Goal: Task Accomplishment & Management: Complete application form

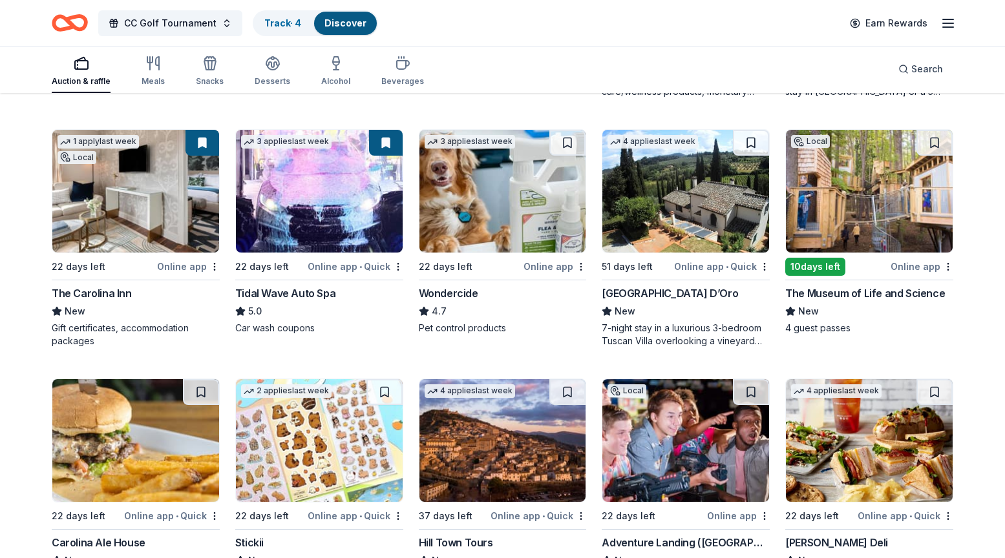
scroll to position [1102, 0]
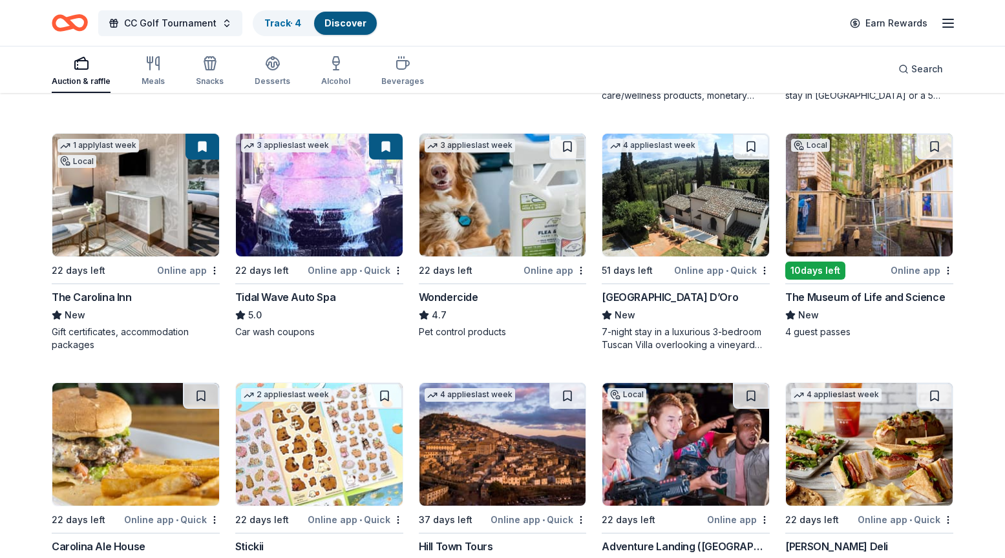
click at [879, 202] on img at bounding box center [869, 195] width 167 height 123
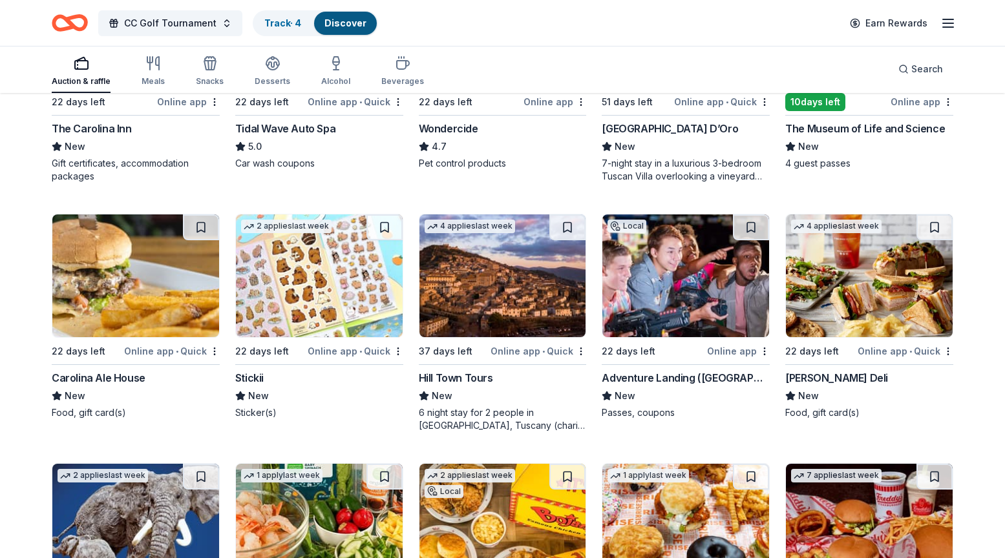
scroll to position [1274, 0]
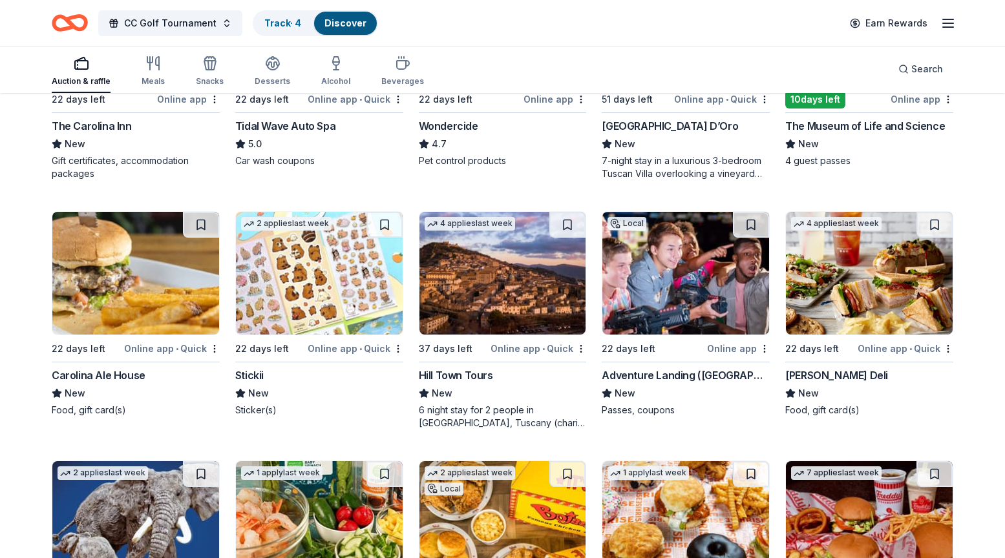
click at [136, 284] on img at bounding box center [135, 273] width 167 height 123
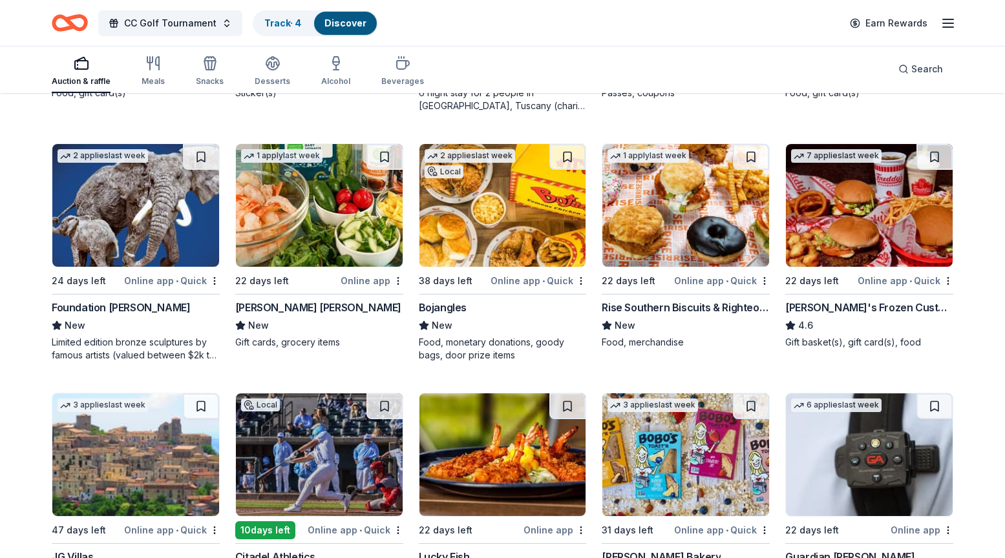
scroll to position [1564, 0]
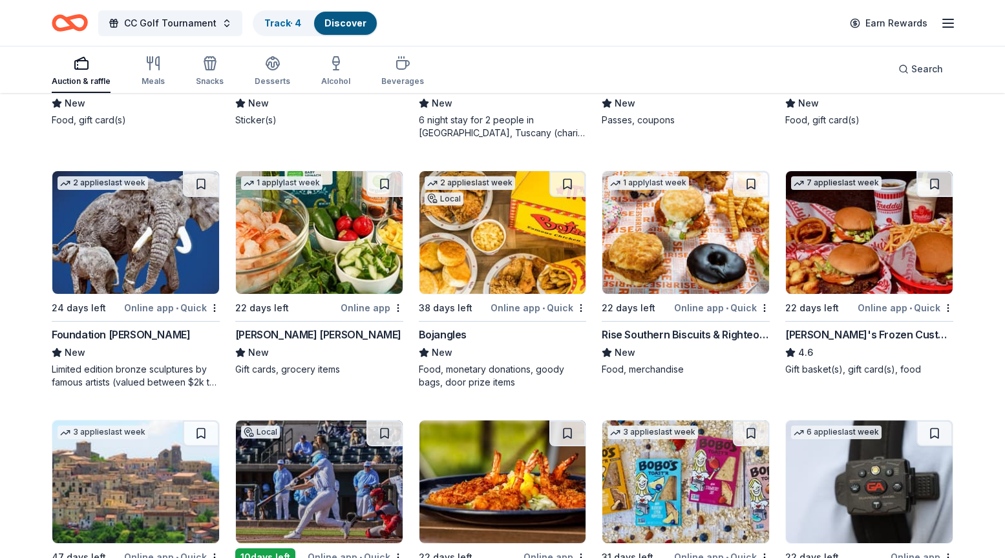
click at [501, 242] on img at bounding box center [502, 232] width 167 height 123
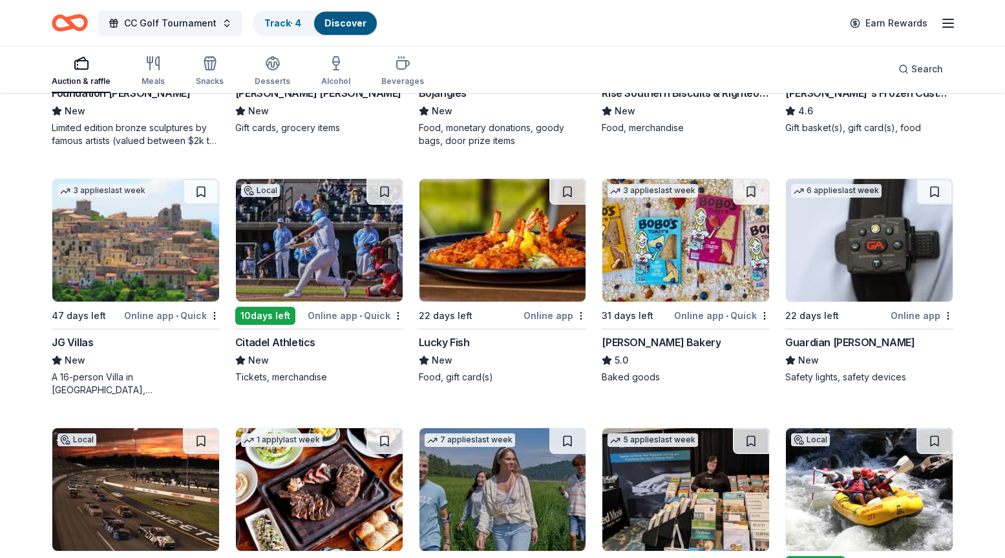
scroll to position [1807, 0]
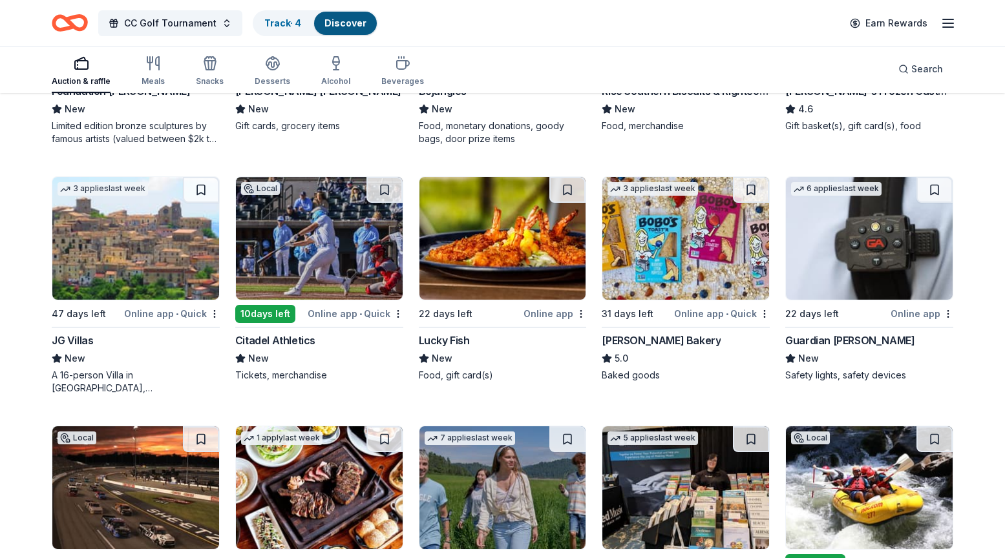
click at [326, 218] on img at bounding box center [319, 238] width 167 height 123
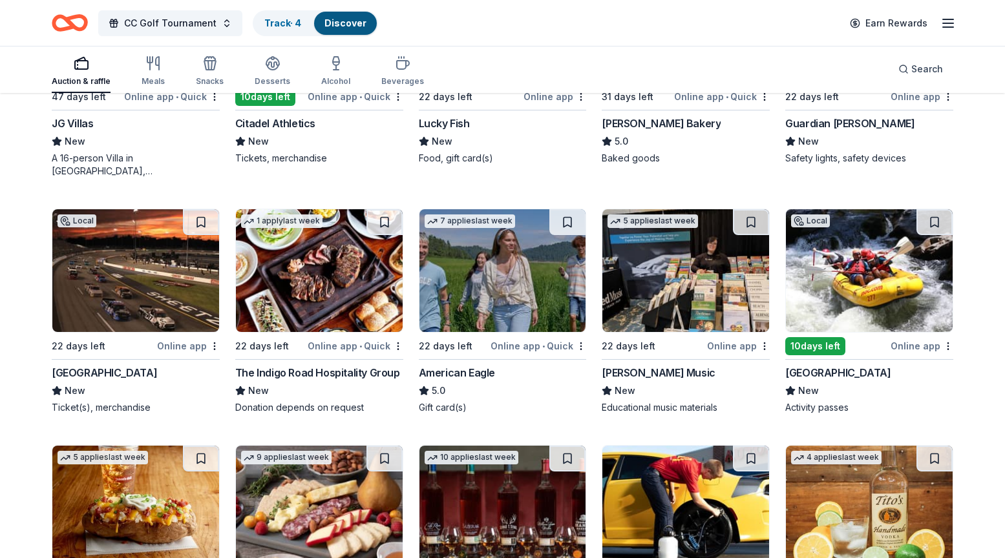
scroll to position [2026, 0]
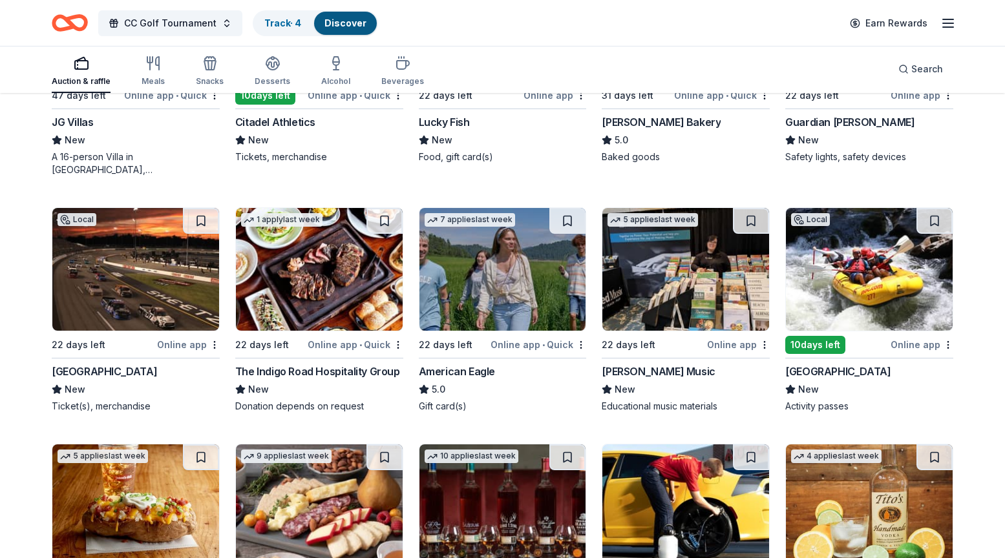
click at [839, 285] on img at bounding box center [869, 269] width 167 height 123
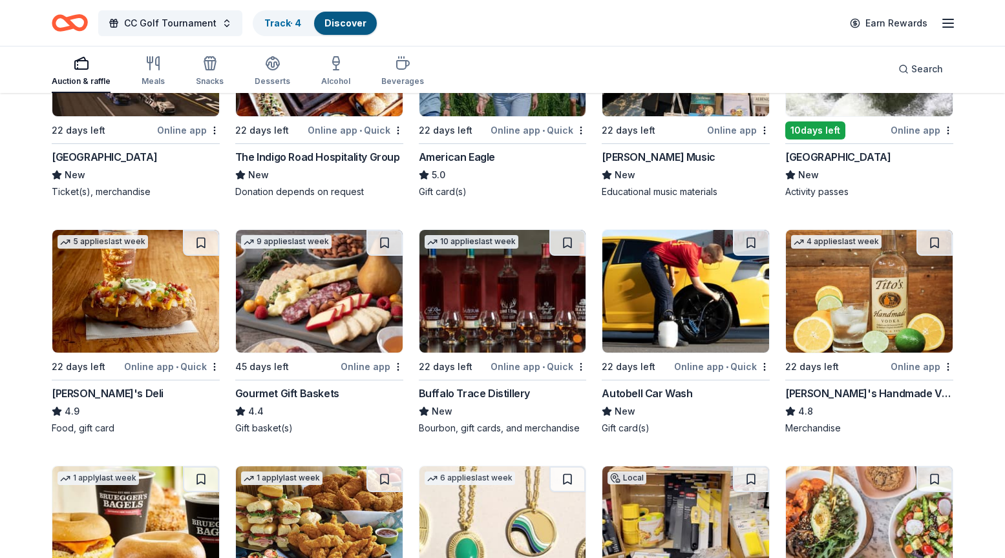
scroll to position [2246, 0]
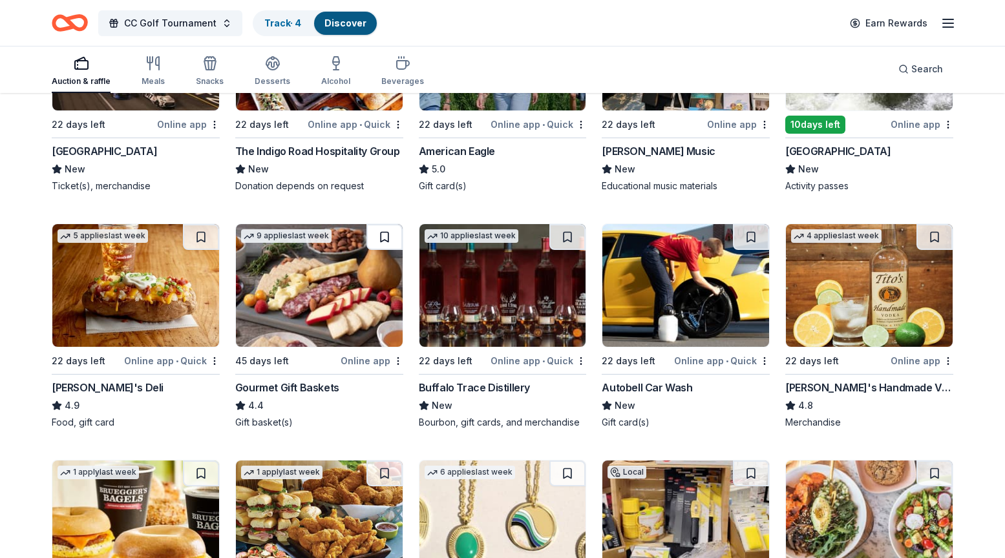
click at [370, 248] on button at bounding box center [384, 237] width 36 height 26
click at [302, 301] on img at bounding box center [319, 285] width 167 height 123
click at [276, 21] on link "Track · 5" at bounding box center [282, 22] width 36 height 11
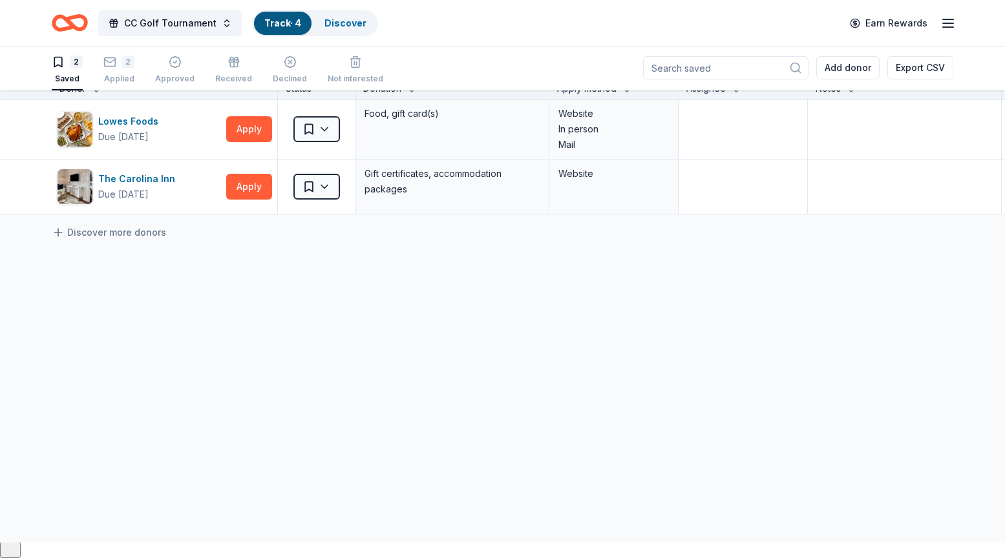
scroll to position [1, 0]
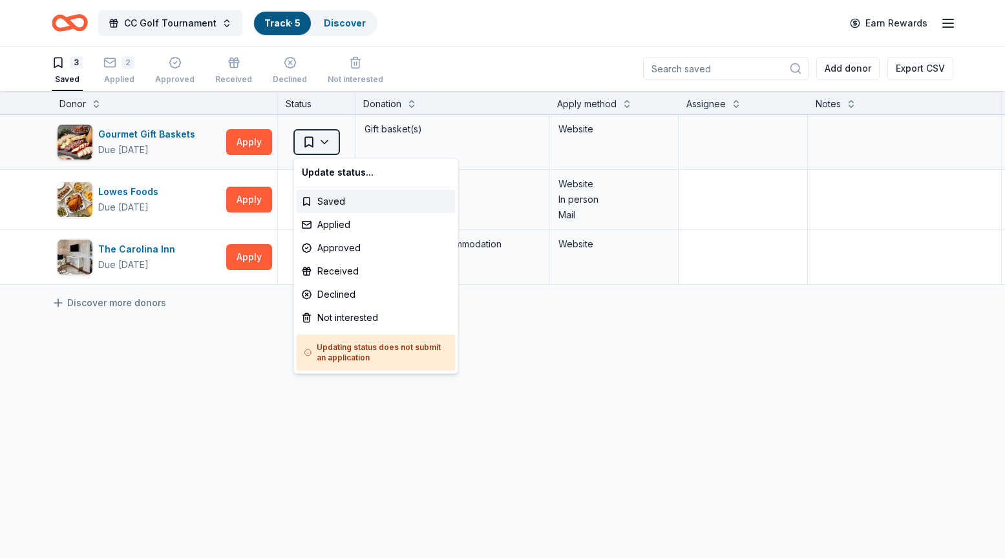
click at [316, 143] on html "CC Golf Tournament Track · 5 Discover Earn Rewards 3 Saved 2 Applied Approved R…" at bounding box center [502, 278] width 1005 height 558
click at [334, 225] on div "Applied" at bounding box center [376, 224] width 159 height 23
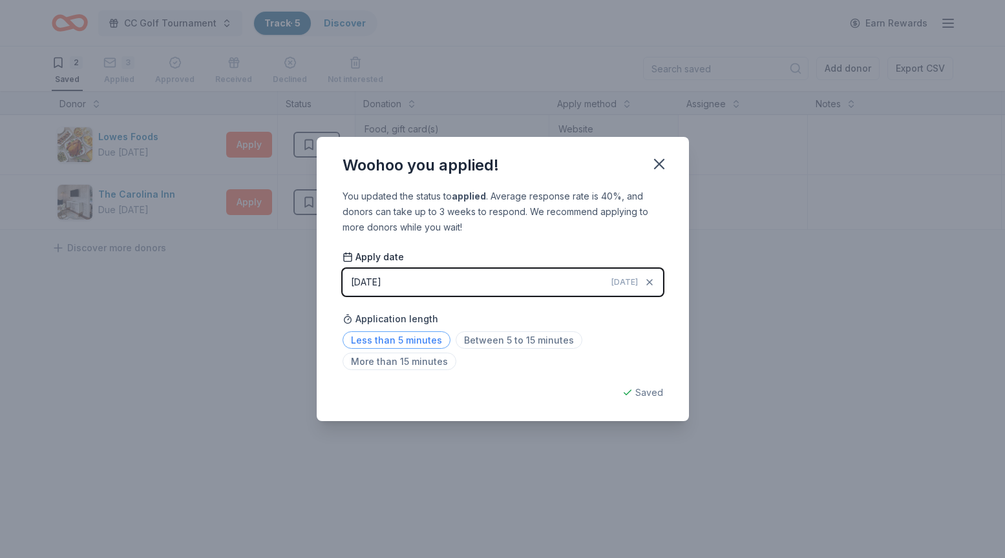
click at [421, 337] on span "Less than 5 minutes" at bounding box center [396, 339] width 108 height 17
click at [661, 158] on icon "button" at bounding box center [659, 164] width 18 height 18
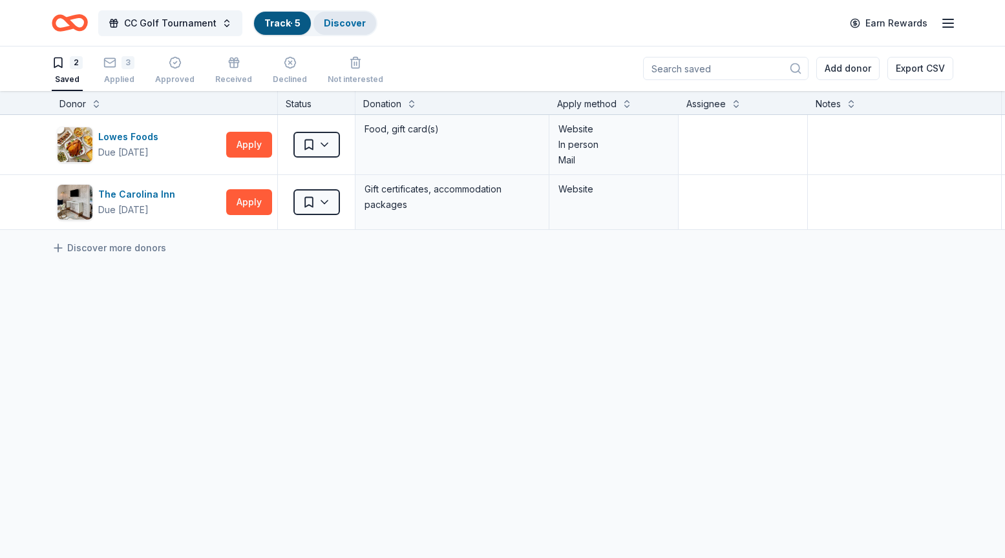
click at [335, 28] on link "Discover" at bounding box center [345, 22] width 42 height 11
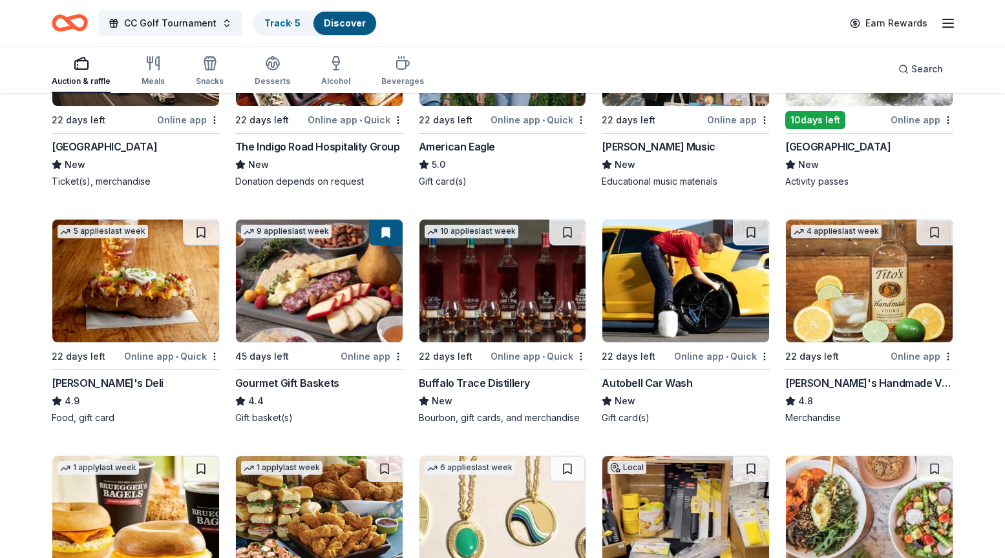
scroll to position [2253, 0]
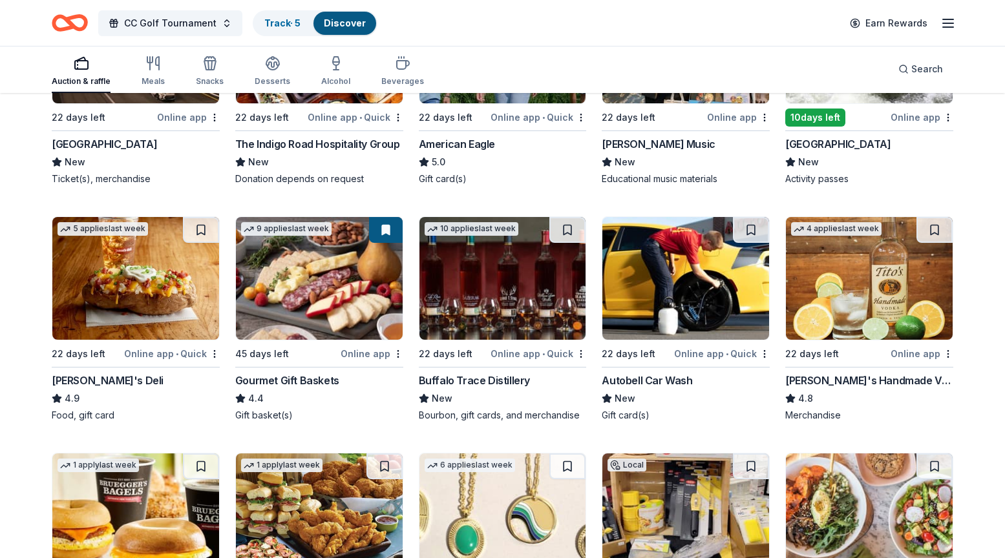
click at [856, 290] on img at bounding box center [869, 278] width 167 height 123
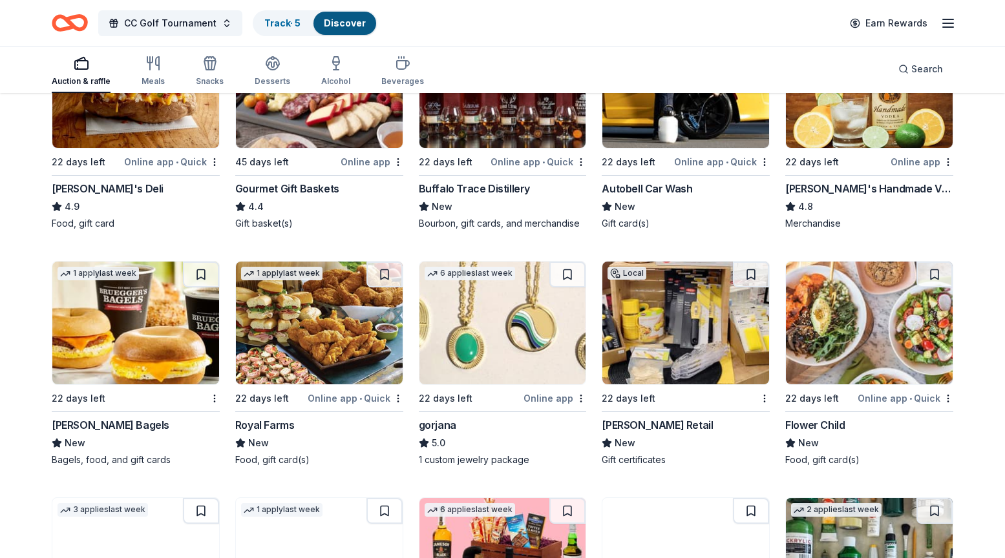
scroll to position [2448, 0]
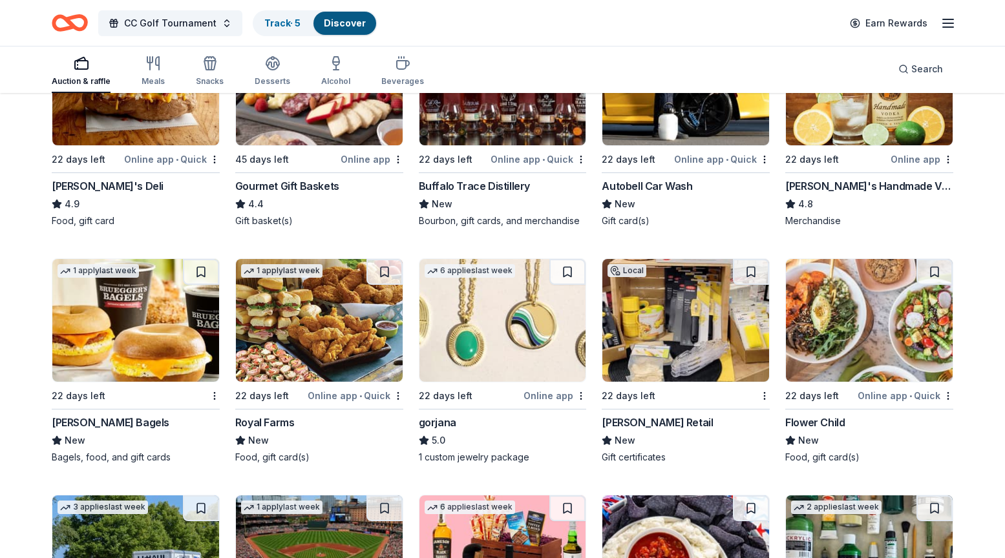
click at [686, 320] on img at bounding box center [685, 320] width 167 height 123
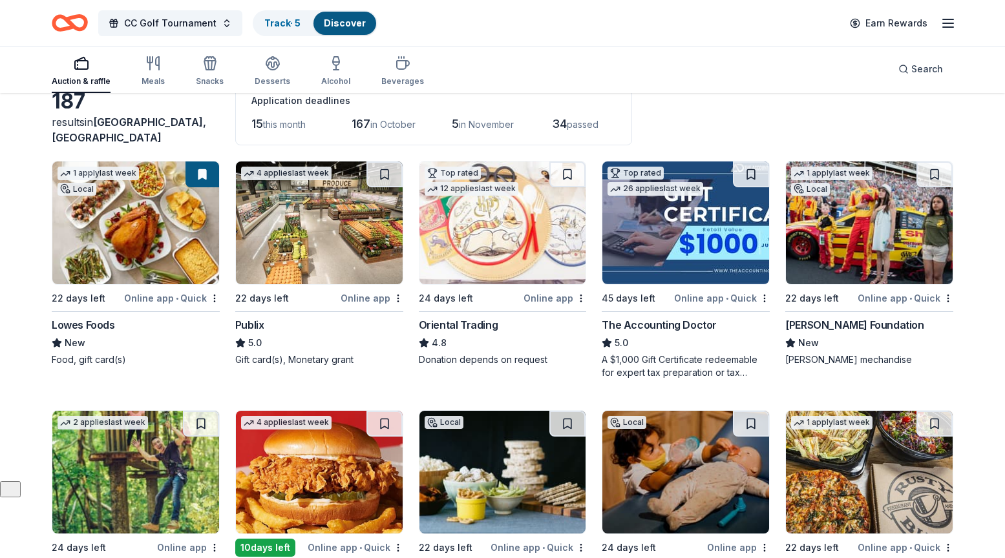
scroll to position [78, 0]
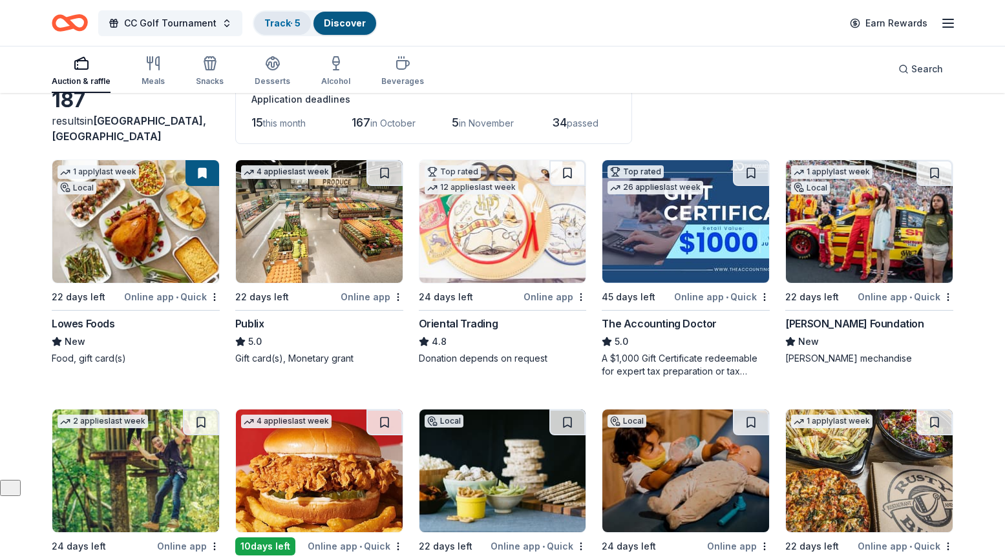
click at [271, 23] on link "Track · 5" at bounding box center [282, 22] width 36 height 11
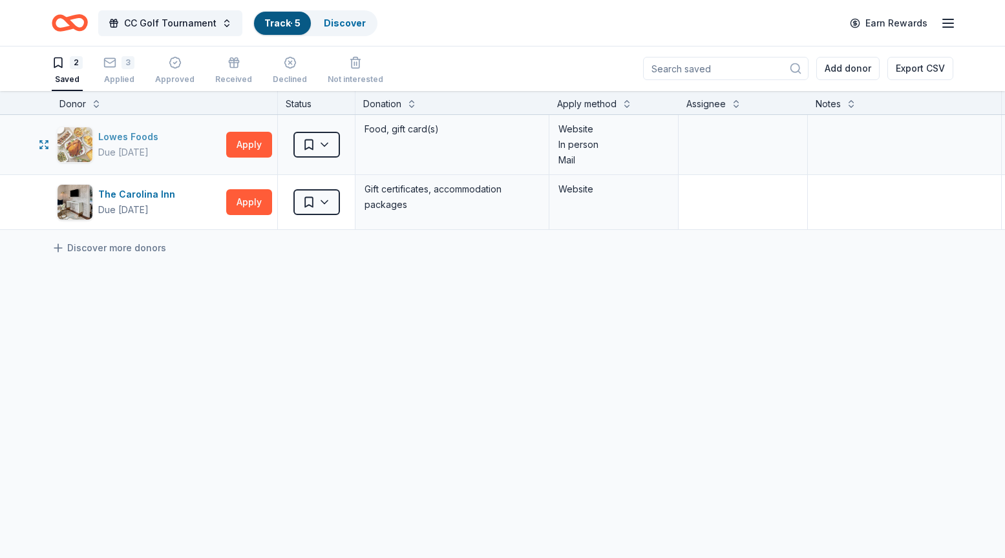
click at [143, 134] on div "Lowes Foods" at bounding box center [130, 137] width 65 height 16
click at [316, 147] on html "CC Golf Tournament Track · 5 Discover Earn Rewards 2 Saved 3 Applied Approved R…" at bounding box center [502, 278] width 1005 height 558
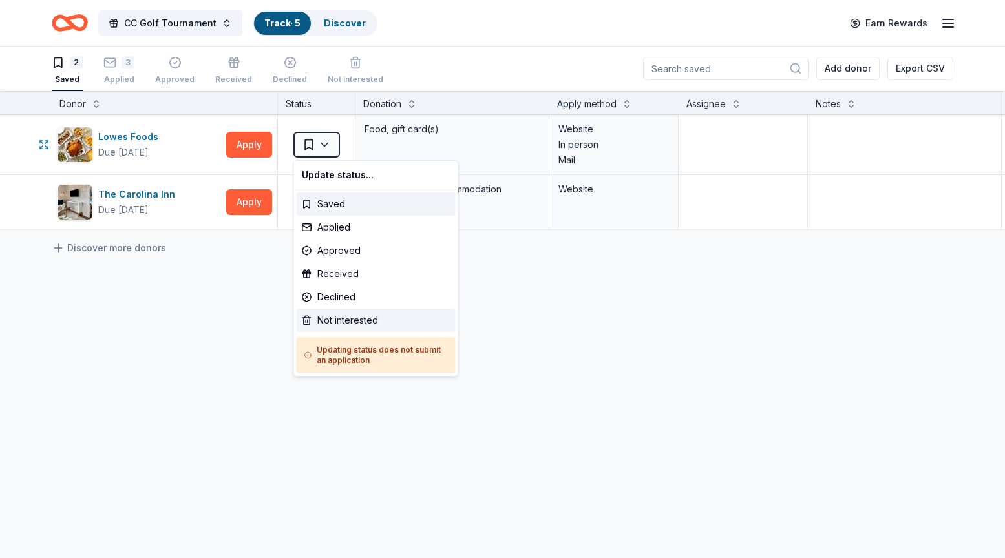
click at [337, 322] on div "Not interested" at bounding box center [376, 320] width 159 height 23
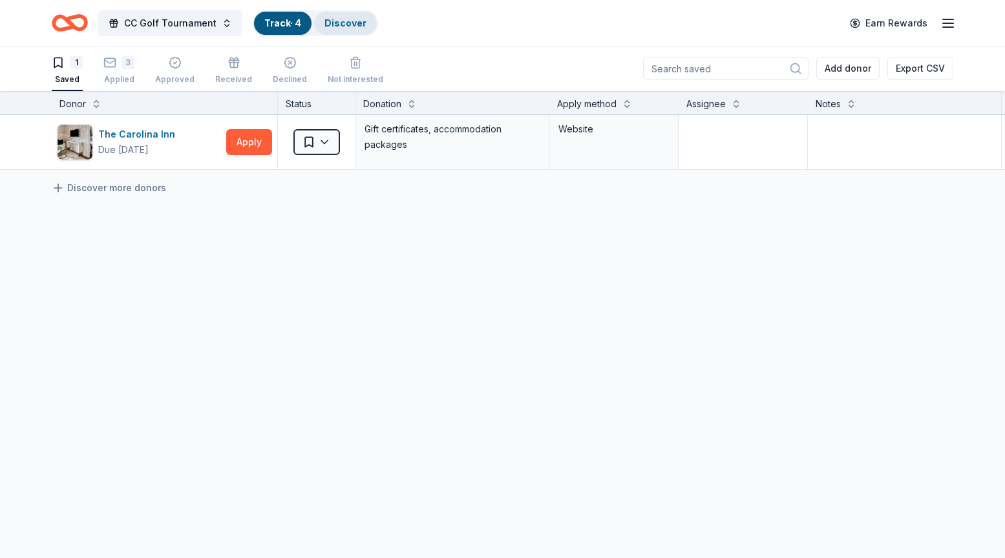
click at [357, 28] on div "Discover" at bounding box center [345, 23] width 63 height 23
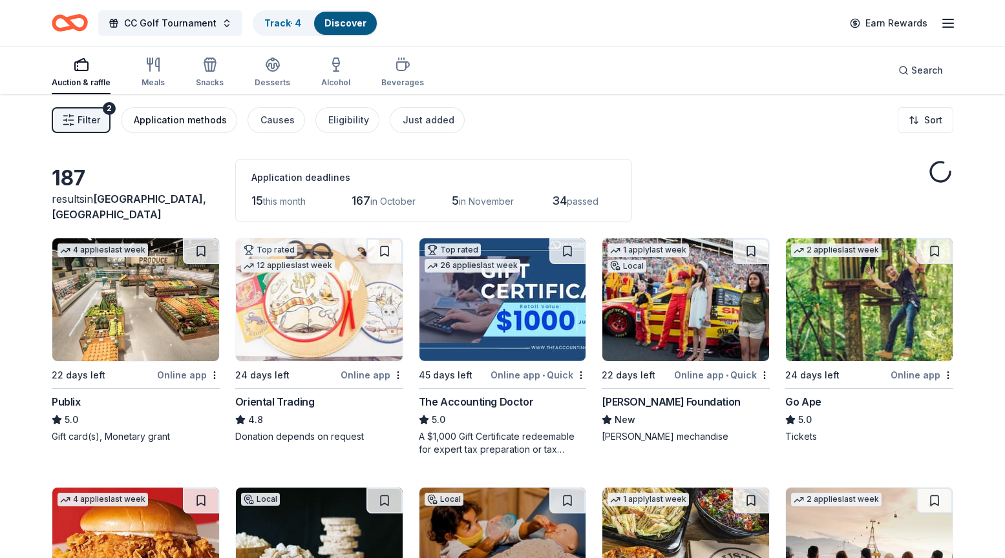
click at [185, 129] on button "Application methods" at bounding box center [179, 120] width 116 height 26
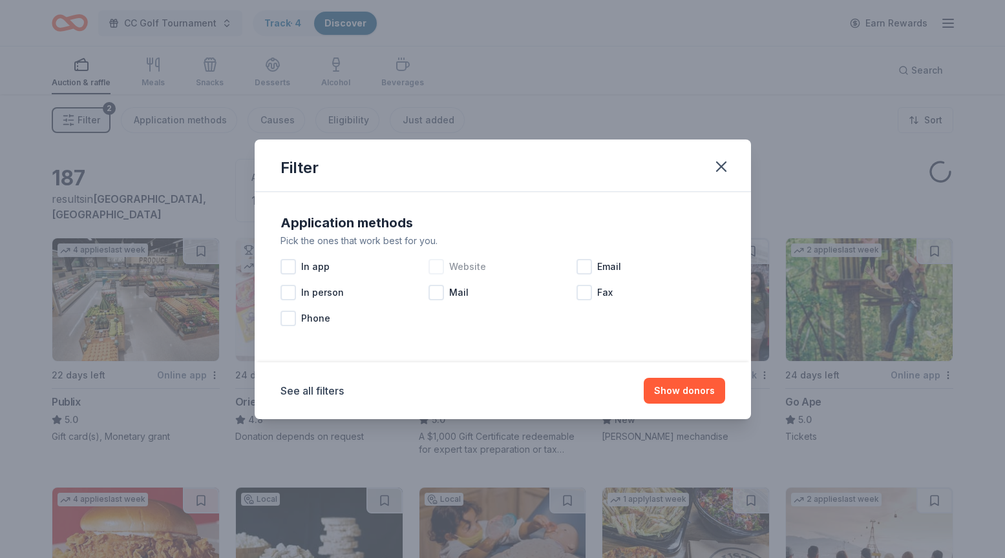
click at [434, 265] on div at bounding box center [436, 267] width 16 height 16
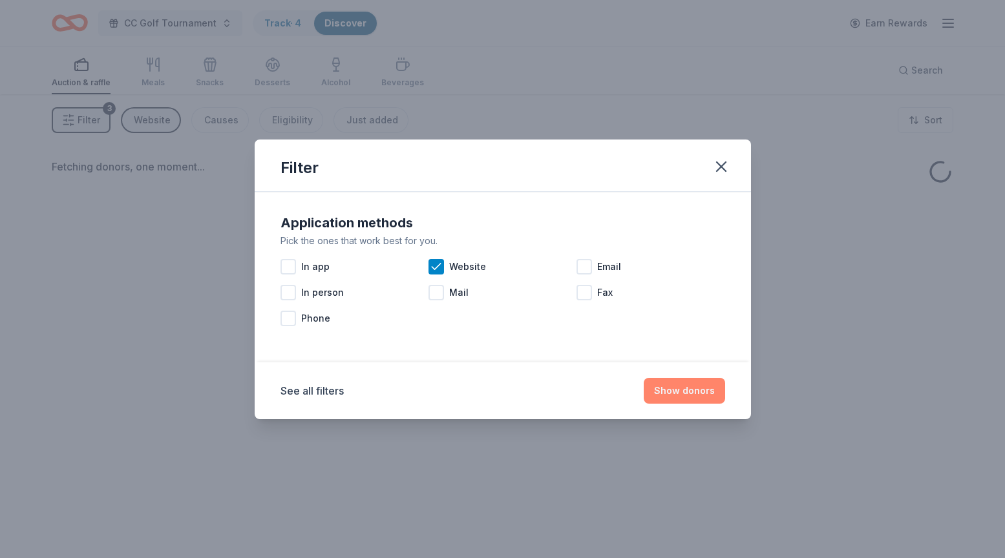
click at [693, 390] on button "Show donors" at bounding box center [684, 391] width 81 height 26
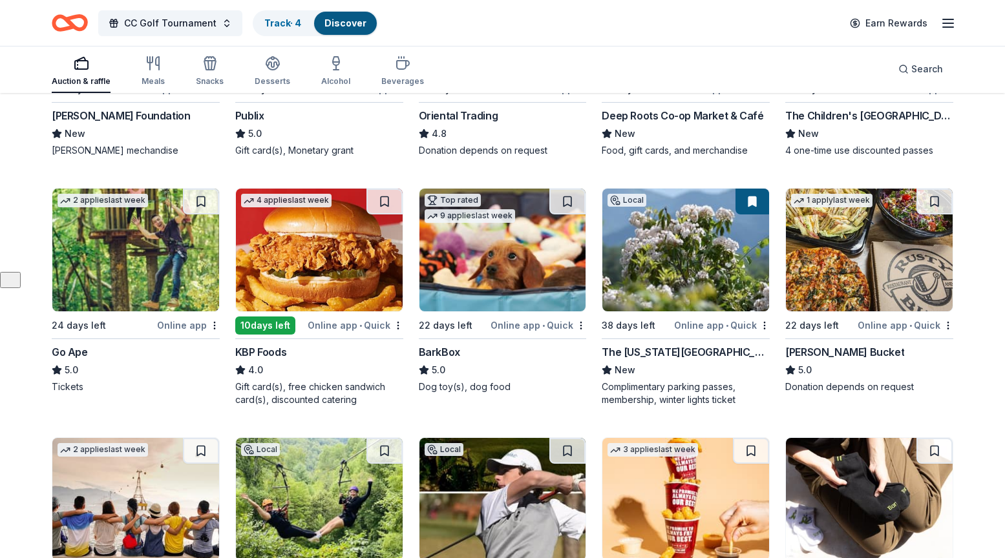
scroll to position [291, 0]
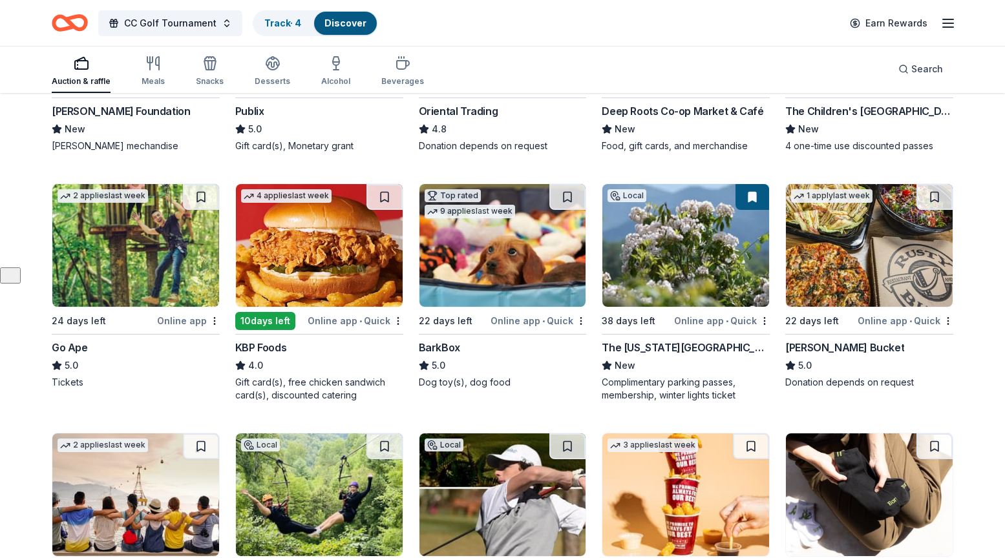
click at [856, 259] on img at bounding box center [869, 245] width 167 height 123
click at [904, 340] on div "Not interested" at bounding box center [907, 343] width 87 height 23
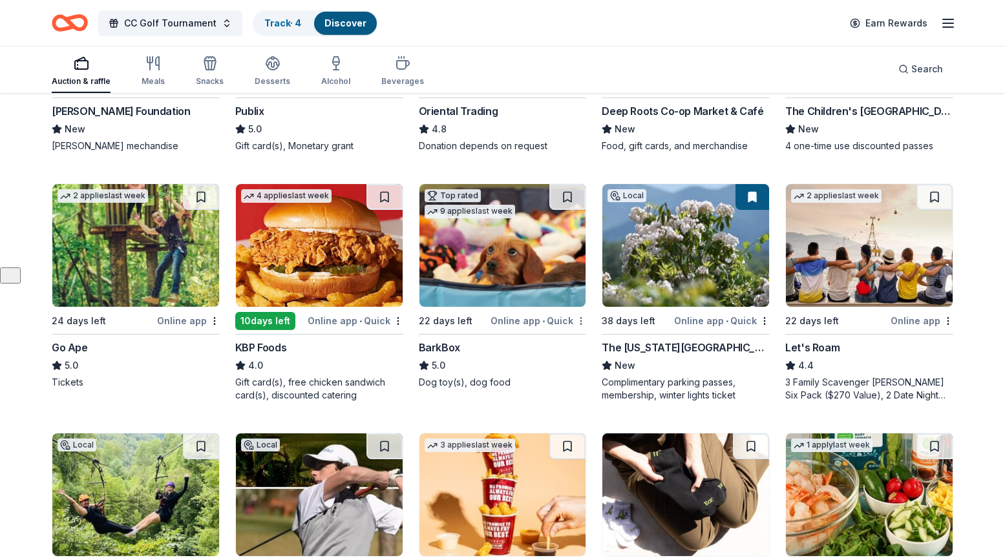
click at [547, 346] on div "Not interested" at bounding box center [540, 343] width 87 height 23
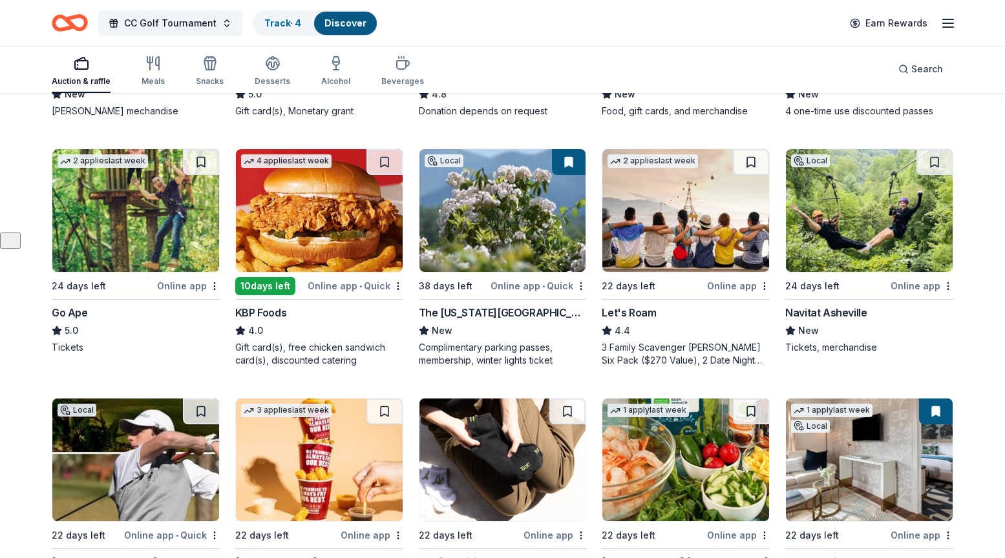
scroll to position [329, 0]
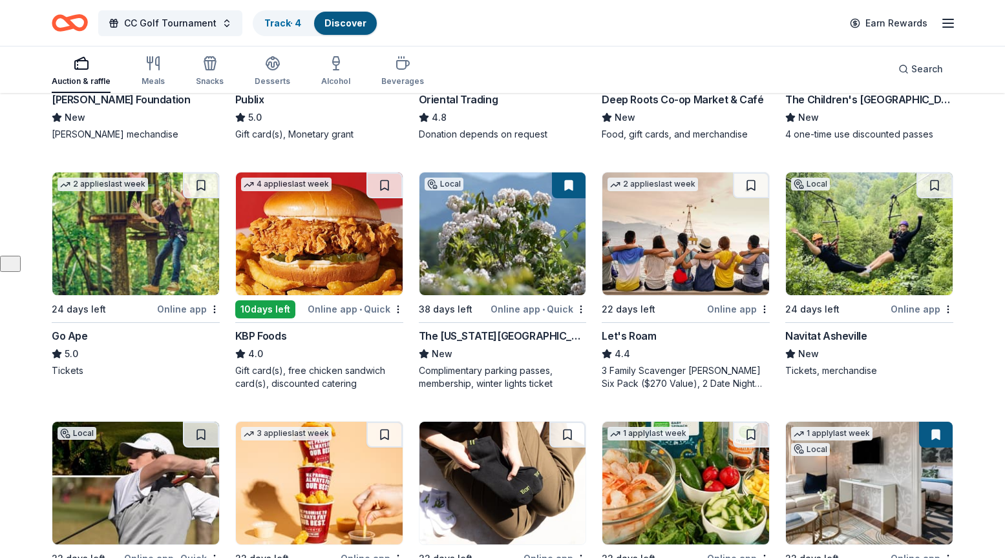
scroll to position [331, 0]
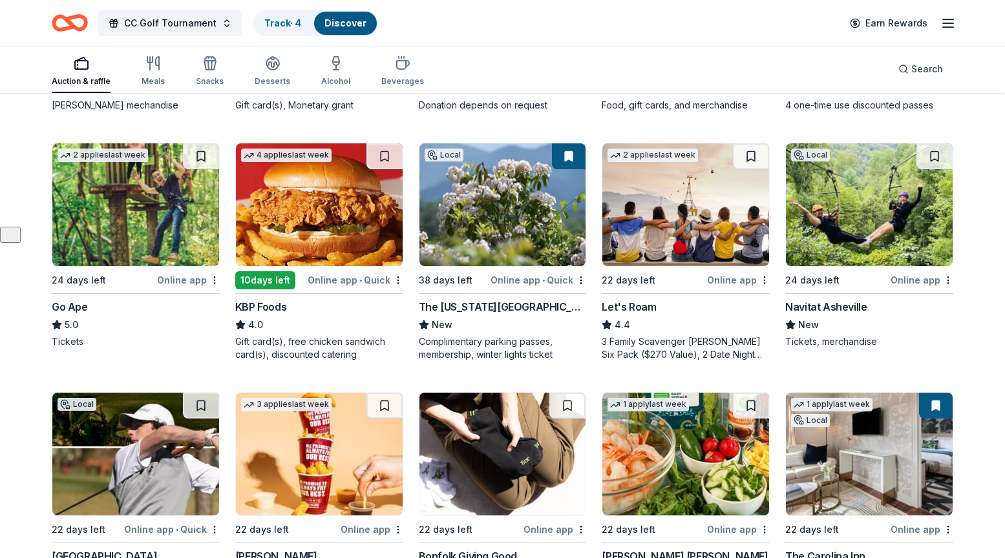
click at [880, 200] on img at bounding box center [869, 204] width 167 height 123
click at [951, 274] on div "Online app" at bounding box center [921, 280] width 63 height 16
click at [930, 302] on div "Not interested" at bounding box center [907, 302] width 87 height 23
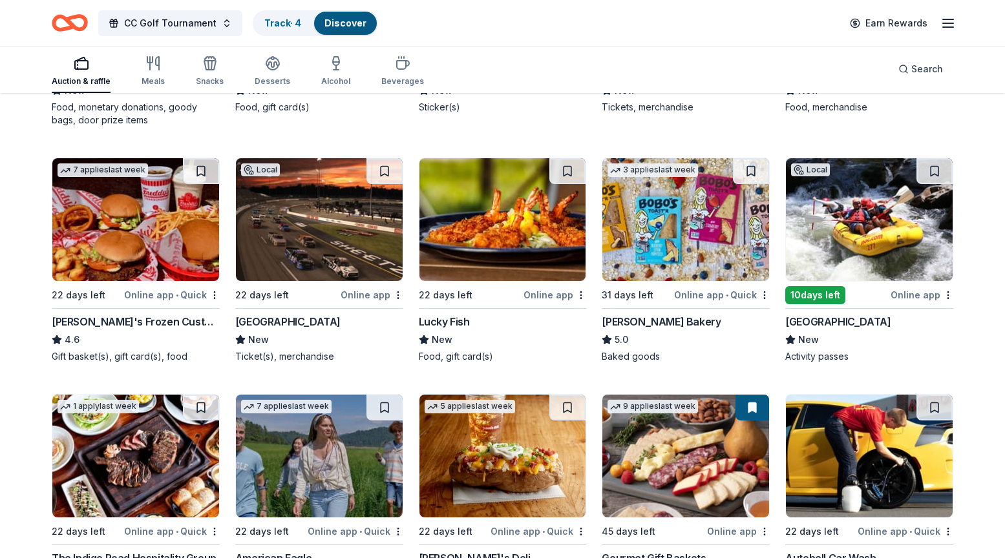
scroll to position [1315, 0]
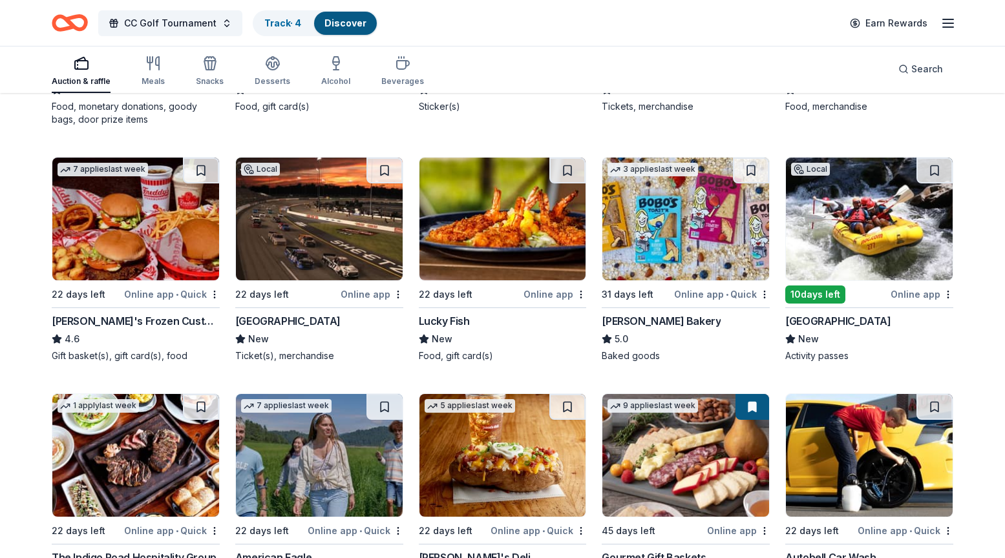
click at [333, 244] on img at bounding box center [319, 219] width 167 height 123
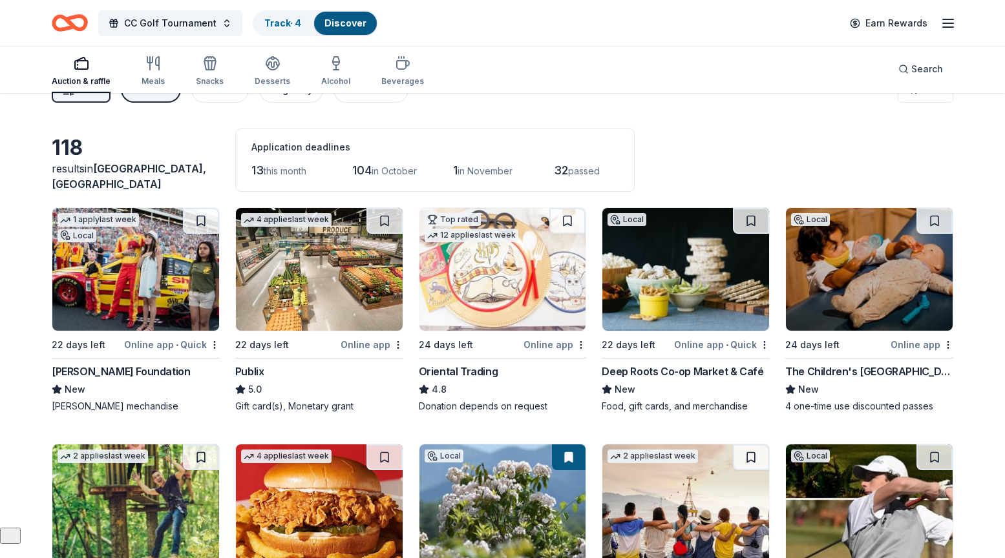
scroll to position [0, 0]
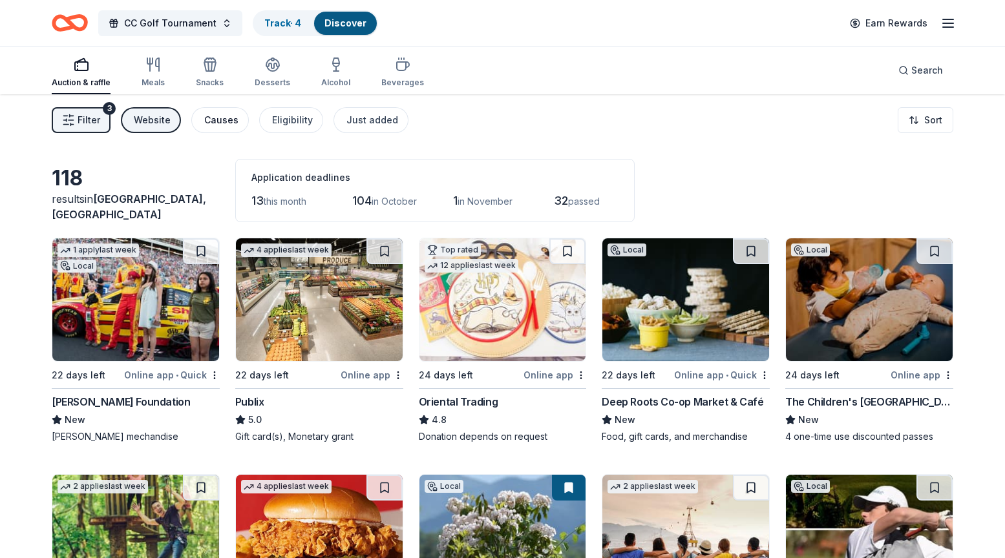
click at [221, 125] on div "Causes" at bounding box center [221, 120] width 34 height 16
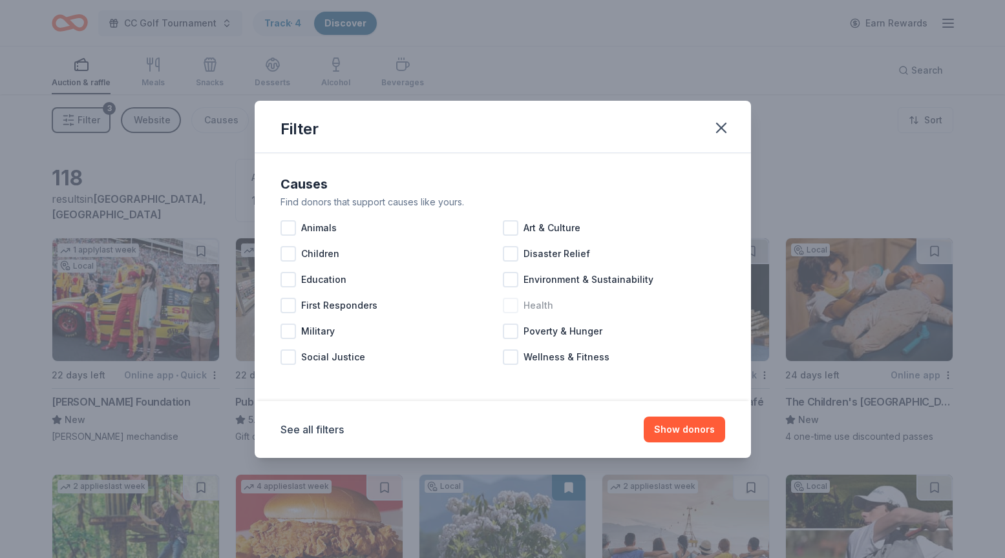
click at [510, 303] on div at bounding box center [511, 306] width 16 height 16
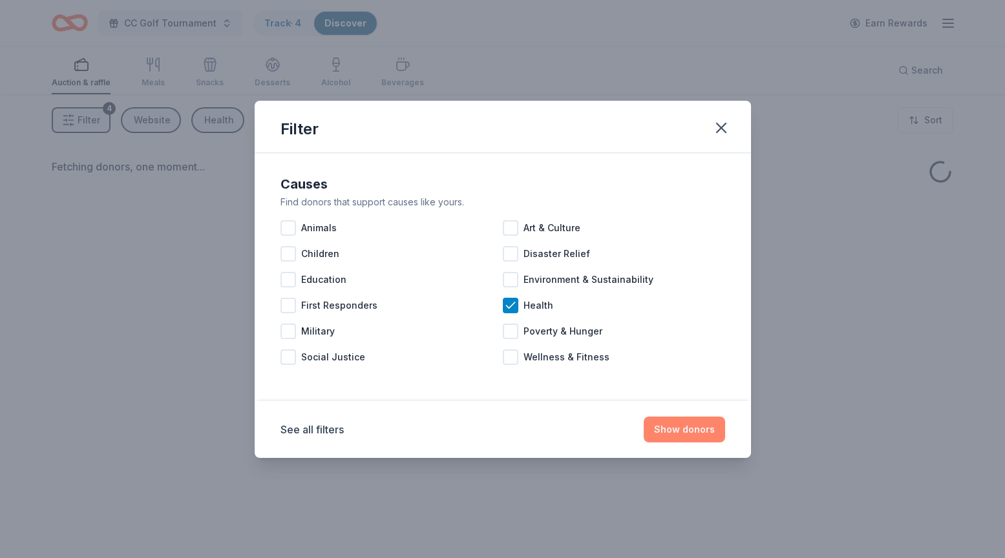
click at [673, 428] on button "Show donors" at bounding box center [684, 430] width 81 height 26
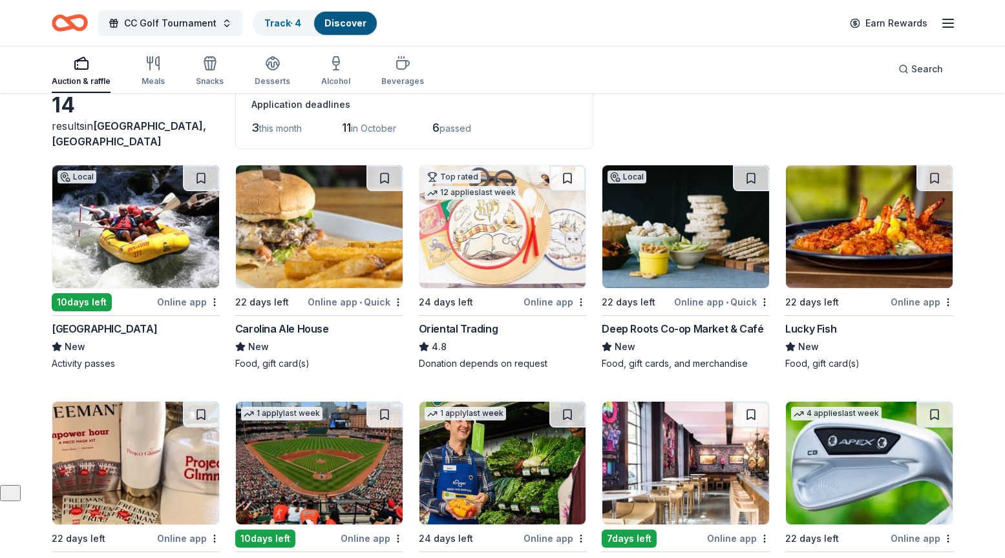
scroll to position [75, 0]
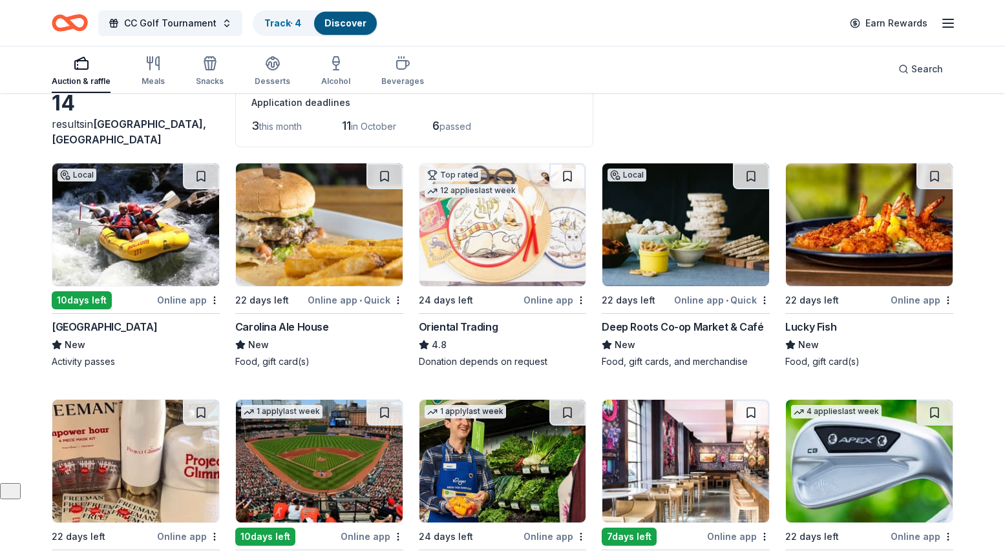
click at [123, 242] on img at bounding box center [135, 224] width 167 height 123
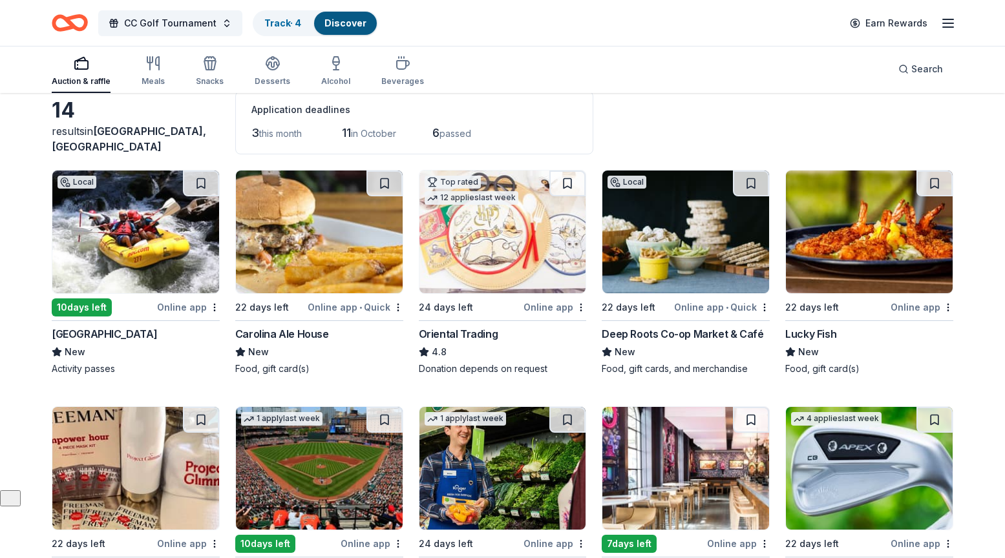
scroll to position [67, 0]
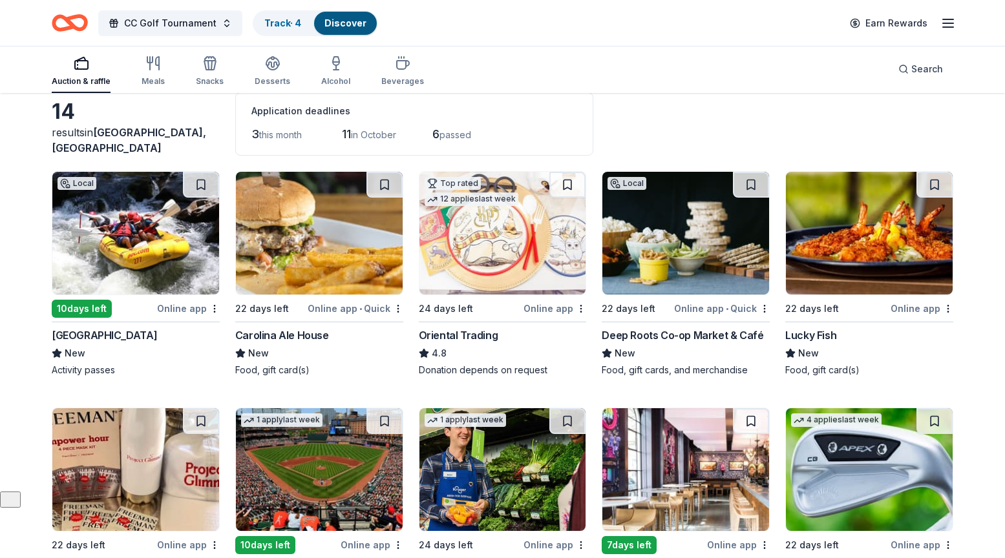
click at [331, 257] on img at bounding box center [319, 233] width 167 height 123
click at [398, 308] on html "CC Golf Tournament Track · 4 Discover Earn Rewards Auction & raffle Meals Snack…" at bounding box center [502, 212] width 1005 height 558
click at [374, 328] on div "Not interested" at bounding box center [356, 331] width 87 height 23
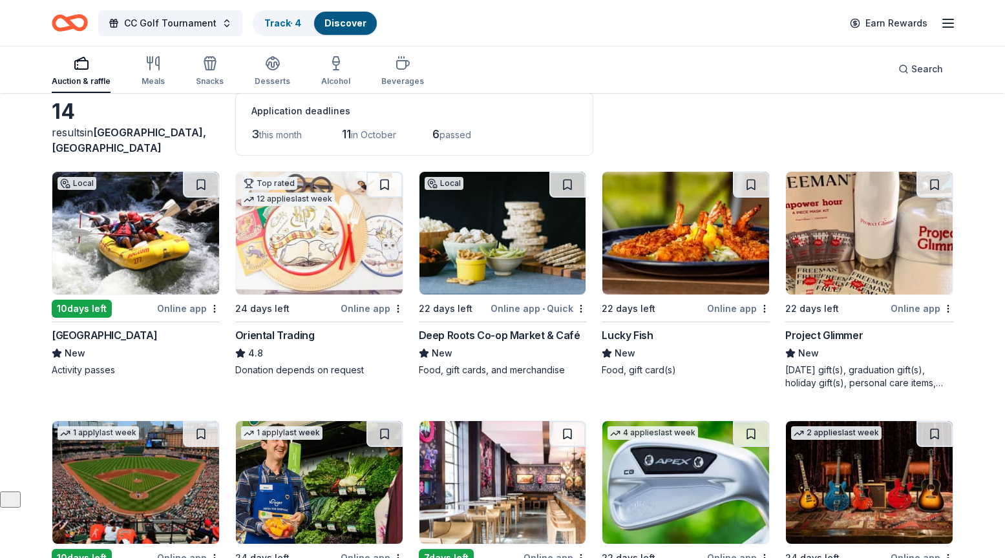
click at [507, 233] on img at bounding box center [502, 233] width 167 height 123
click at [582, 307] on html "CC Golf Tournament Track · 4 Discover Earn Rewards Auction & raffle Meals Snack…" at bounding box center [502, 212] width 1005 height 558
click at [558, 328] on div "Not interested" at bounding box center [540, 331] width 87 height 23
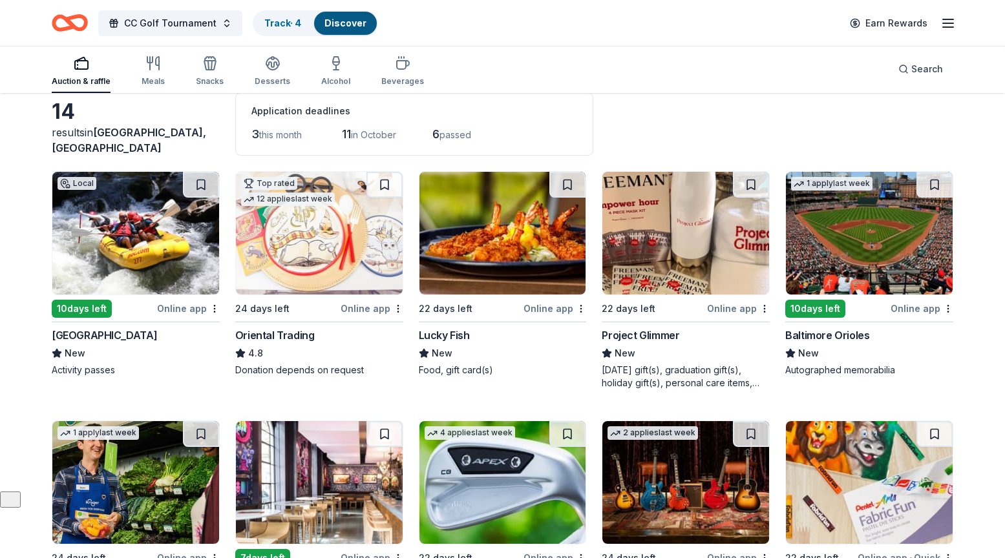
click at [509, 260] on img at bounding box center [502, 233] width 167 height 123
click at [581, 309] on html "CC Golf Tournament Track · 4 Discover Earn Rewards Auction & raffle Meals Snack…" at bounding box center [502, 212] width 1005 height 558
click at [565, 329] on div "Not interested" at bounding box center [540, 331] width 87 height 23
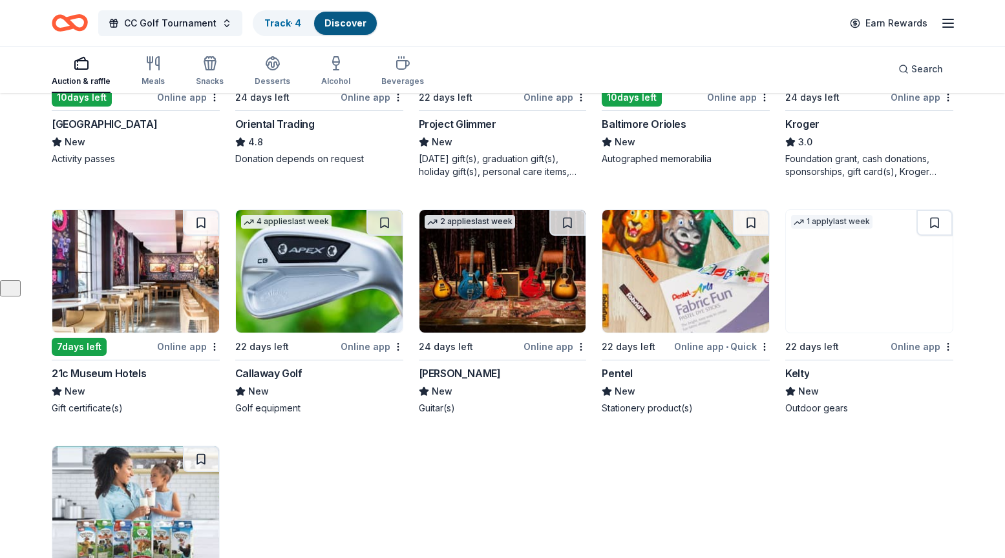
scroll to position [279, 0]
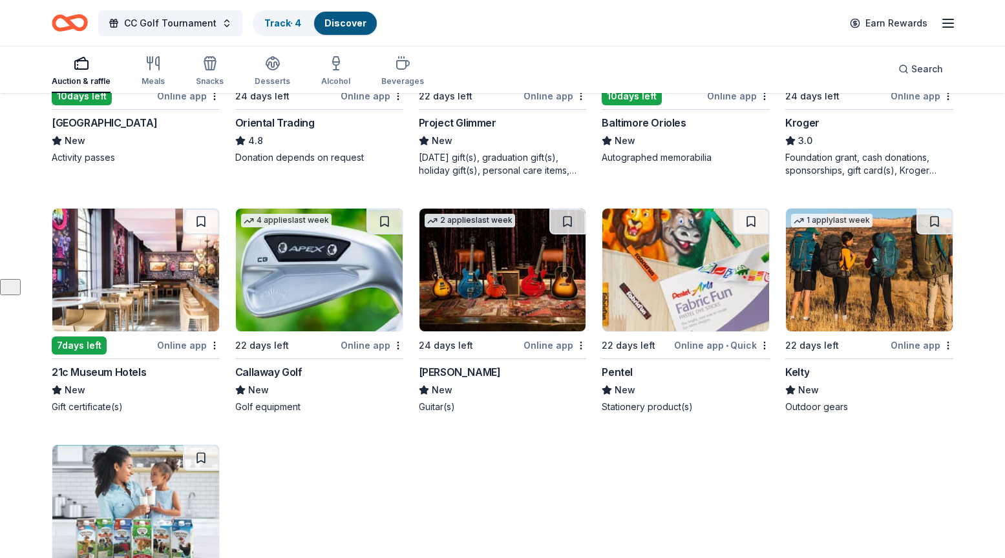
click at [856, 280] on img at bounding box center [869, 270] width 167 height 123
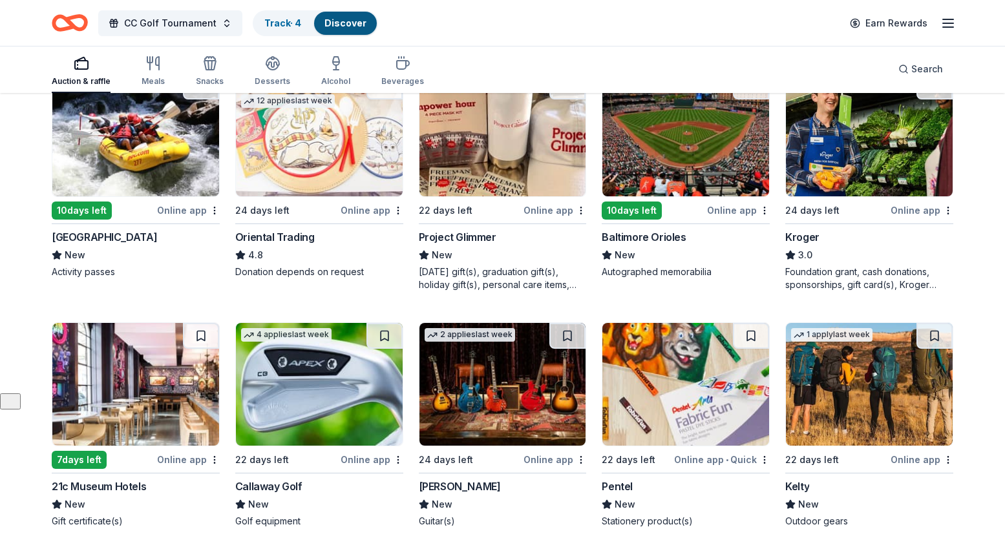
scroll to position [0, 0]
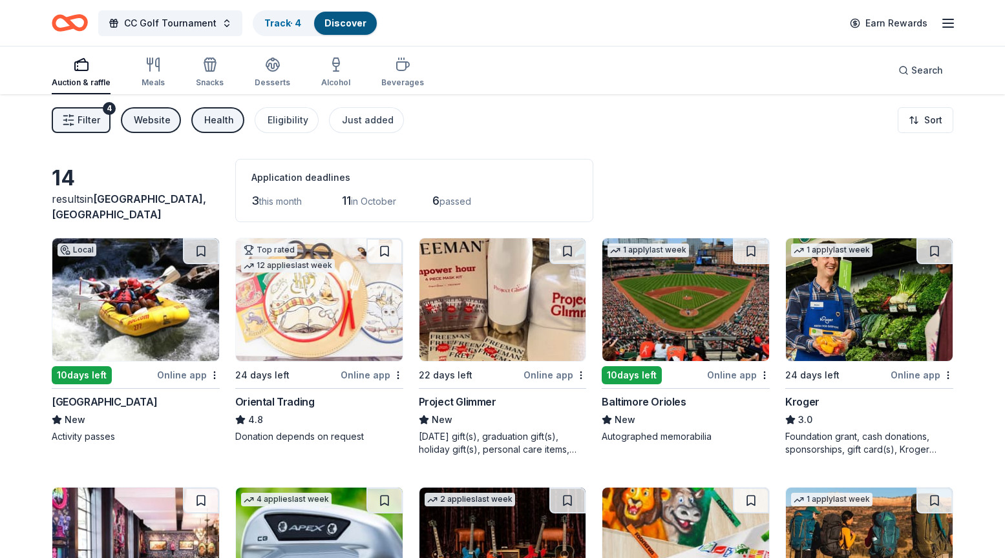
click at [222, 118] on div "Health" at bounding box center [219, 120] width 30 height 16
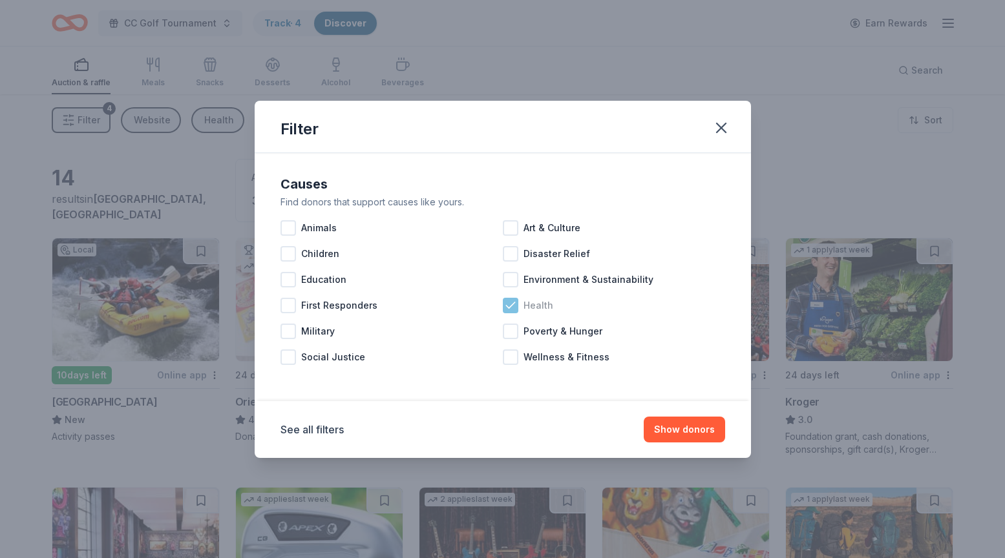
click at [509, 301] on icon at bounding box center [510, 305] width 13 height 13
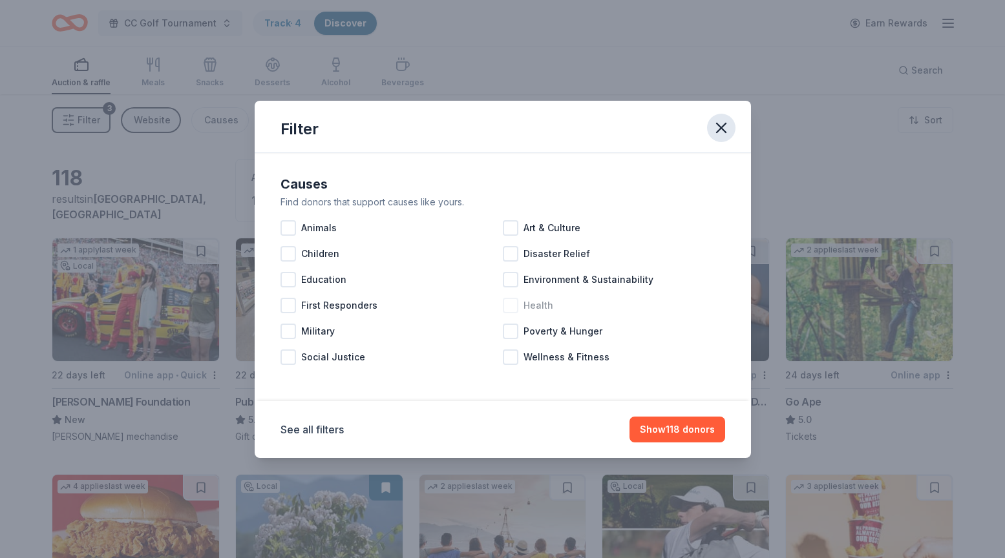
click at [724, 117] on button "button" at bounding box center [721, 128] width 28 height 28
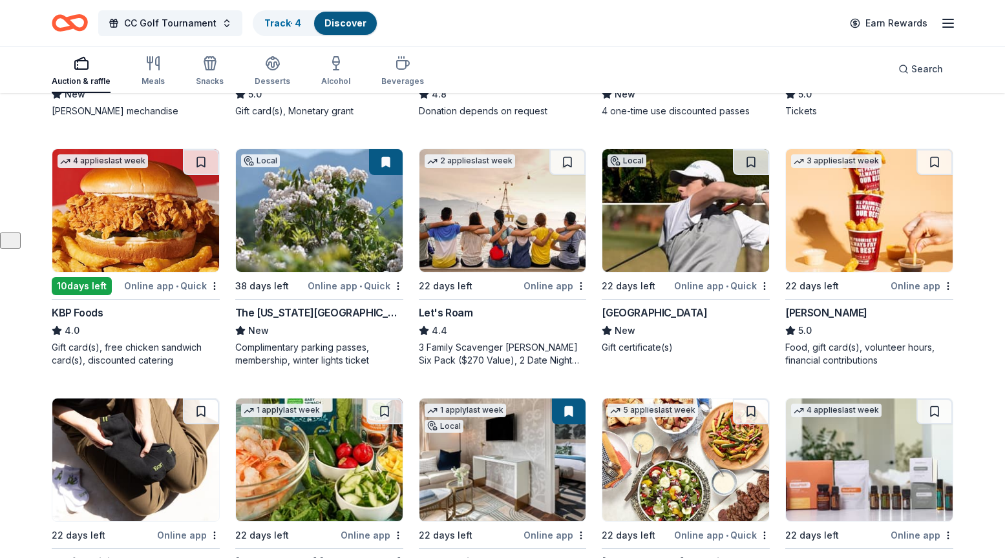
scroll to position [330, 0]
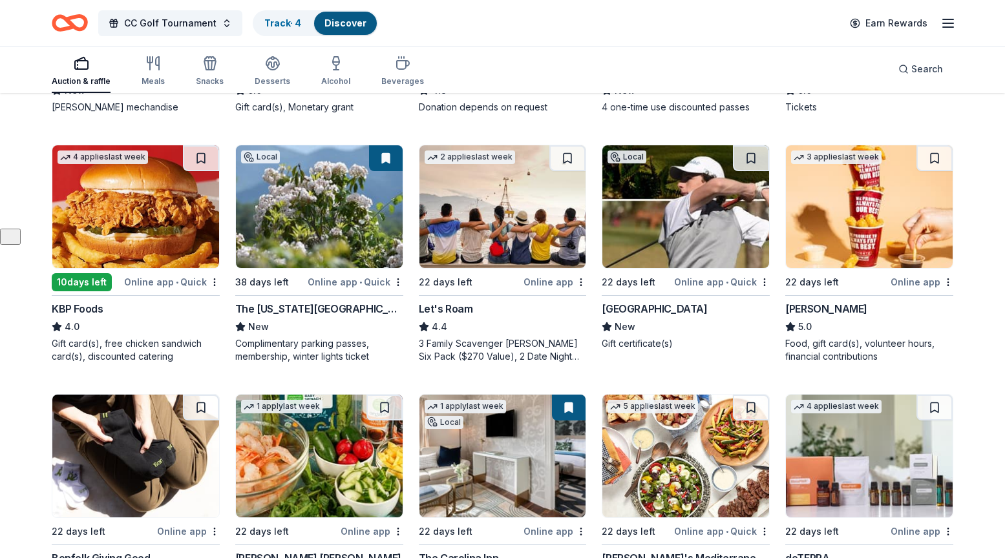
click at [865, 200] on img at bounding box center [869, 206] width 167 height 123
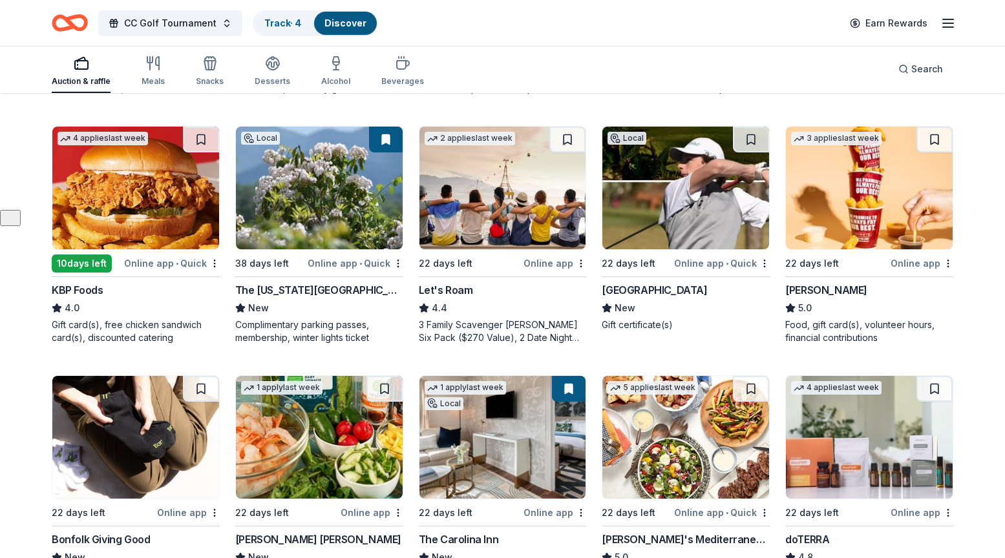
scroll to position [347, 0]
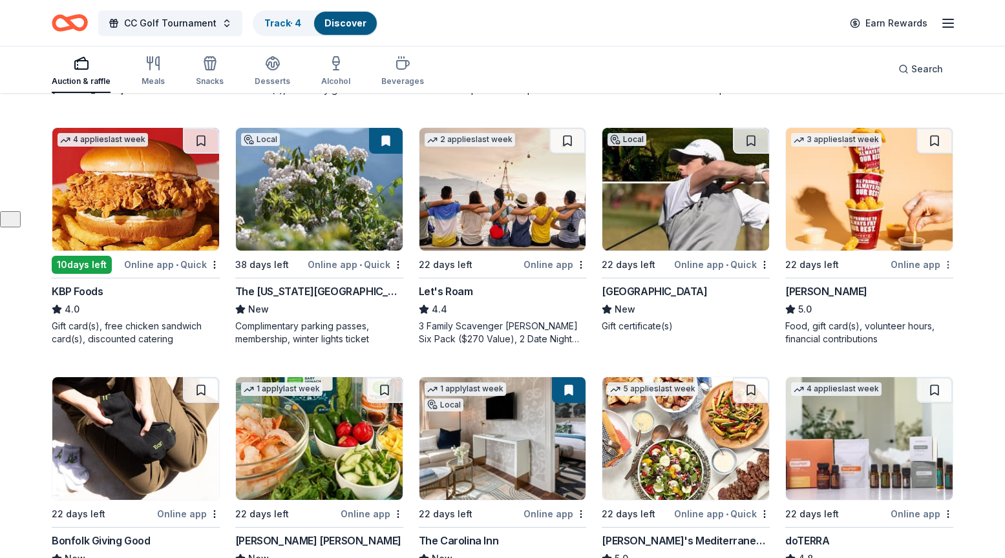
click at [912, 289] on div "Not interested" at bounding box center [907, 287] width 87 height 23
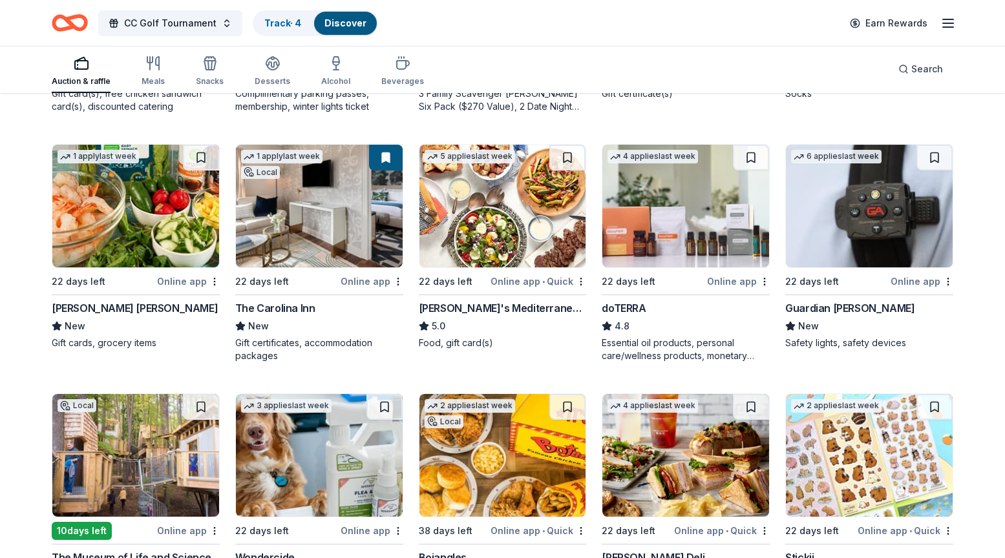
scroll to position [581, 0]
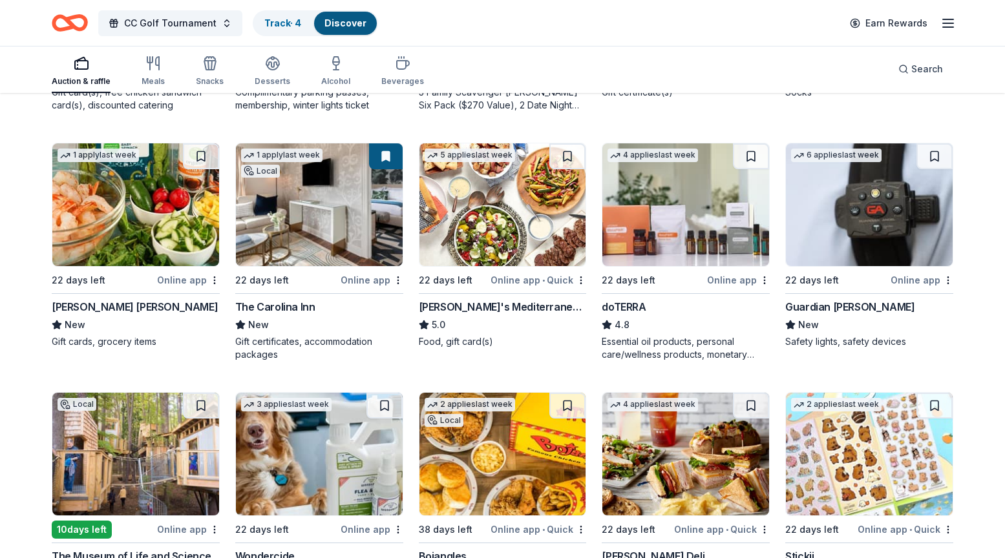
click at [655, 236] on img at bounding box center [685, 204] width 167 height 123
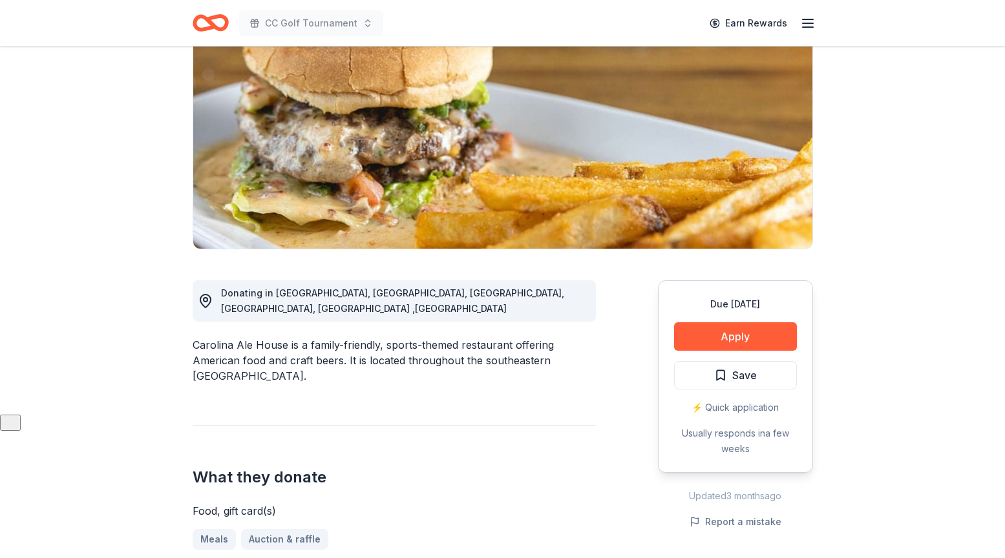
scroll to position [123, 0]
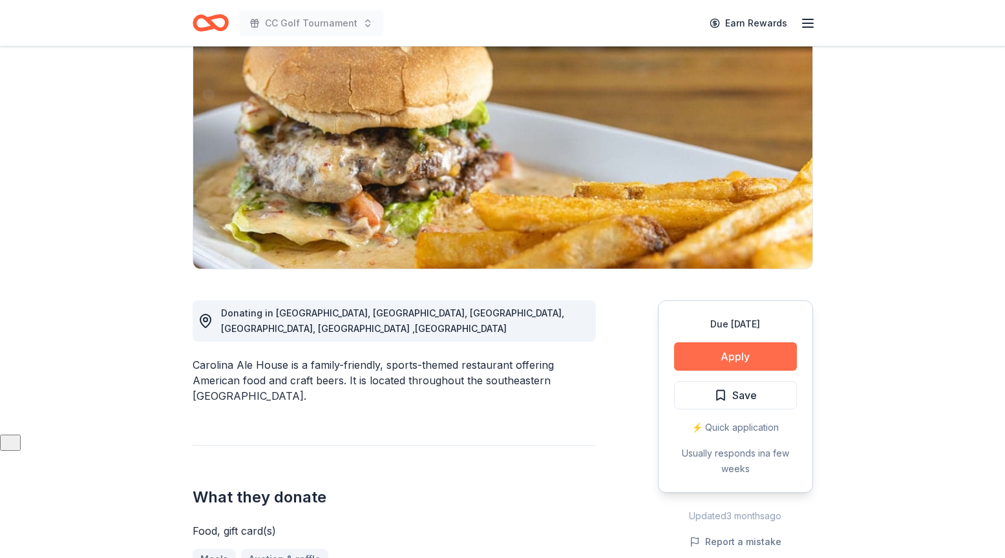
click at [747, 357] on button "Apply" at bounding box center [735, 356] width 123 height 28
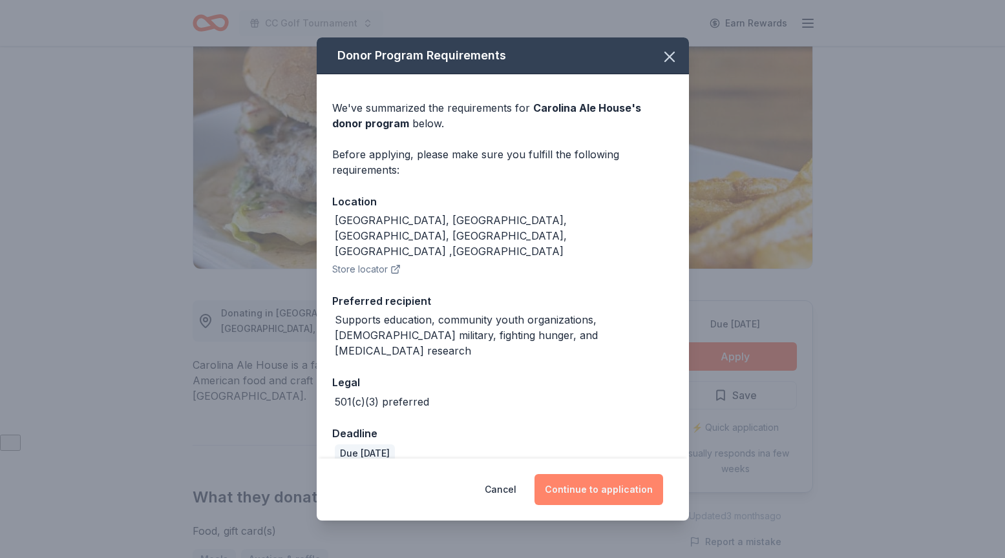
click at [616, 485] on button "Continue to application" at bounding box center [598, 489] width 129 height 31
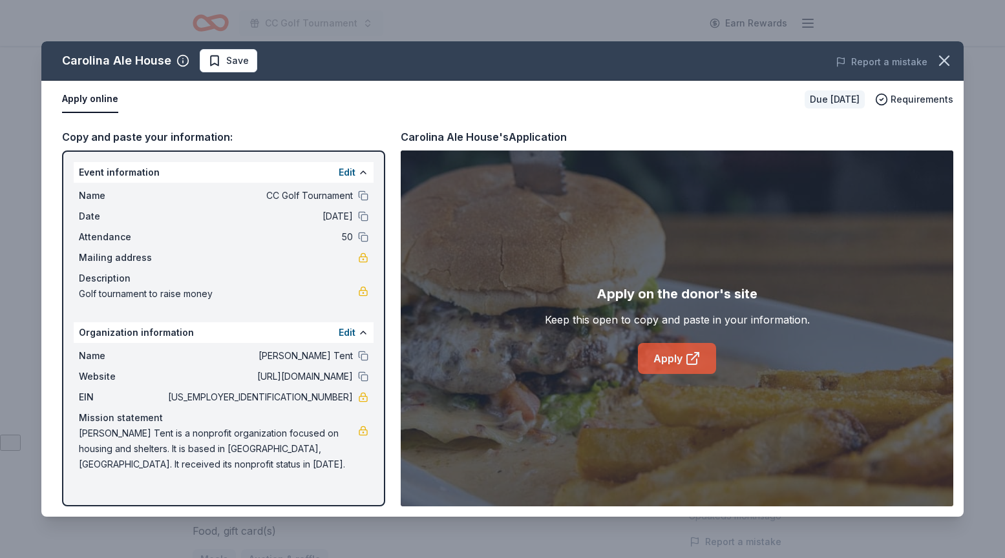
click at [655, 356] on link "Apply" at bounding box center [677, 358] width 78 height 31
click at [943, 74] on button "button" at bounding box center [944, 61] width 28 height 28
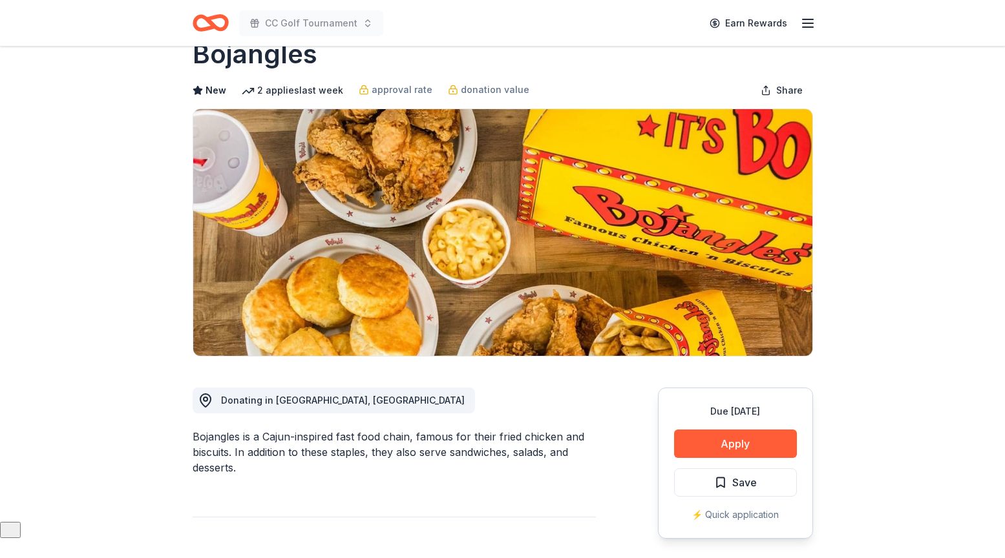
scroll to position [39, 0]
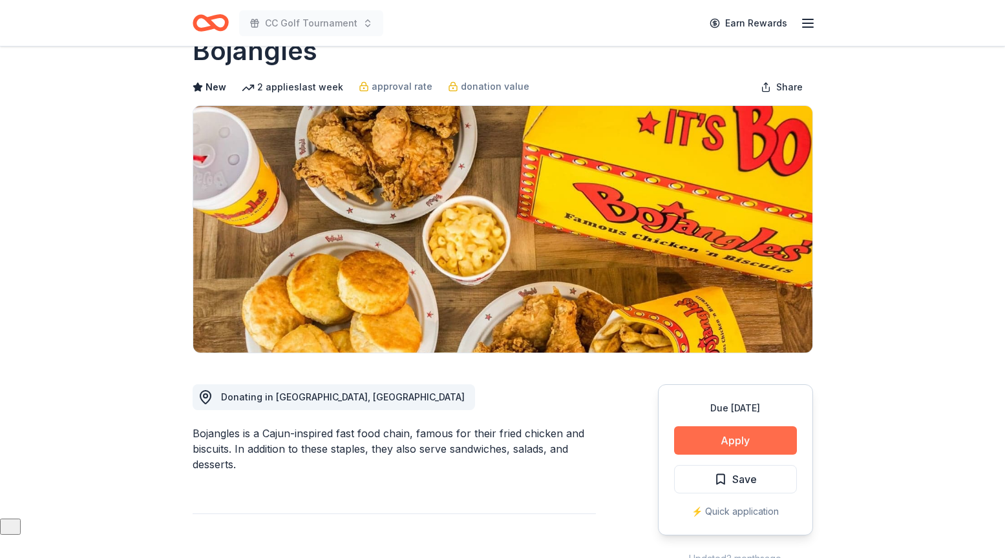
click at [738, 439] on button "Apply" at bounding box center [735, 440] width 123 height 28
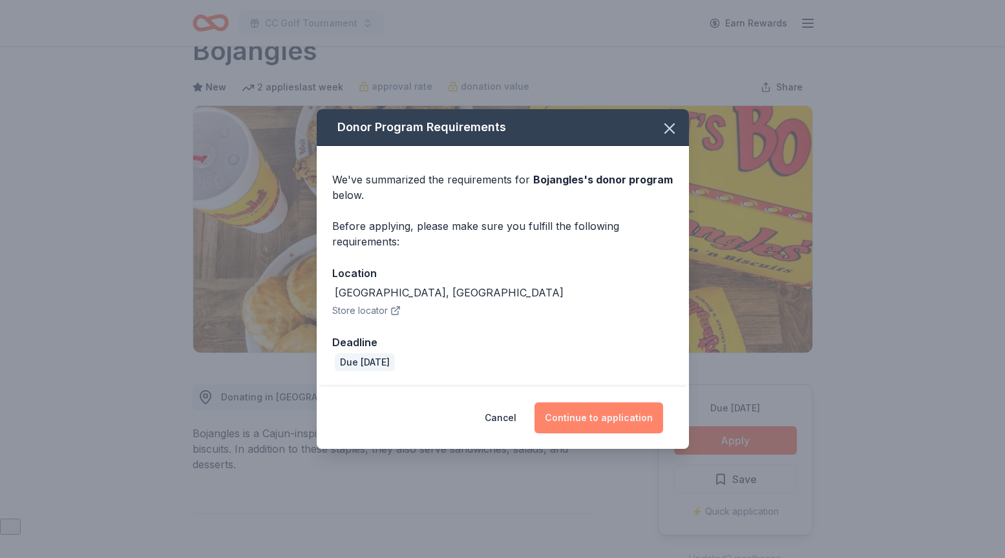
click at [598, 419] on button "Continue to application" at bounding box center [598, 418] width 129 height 31
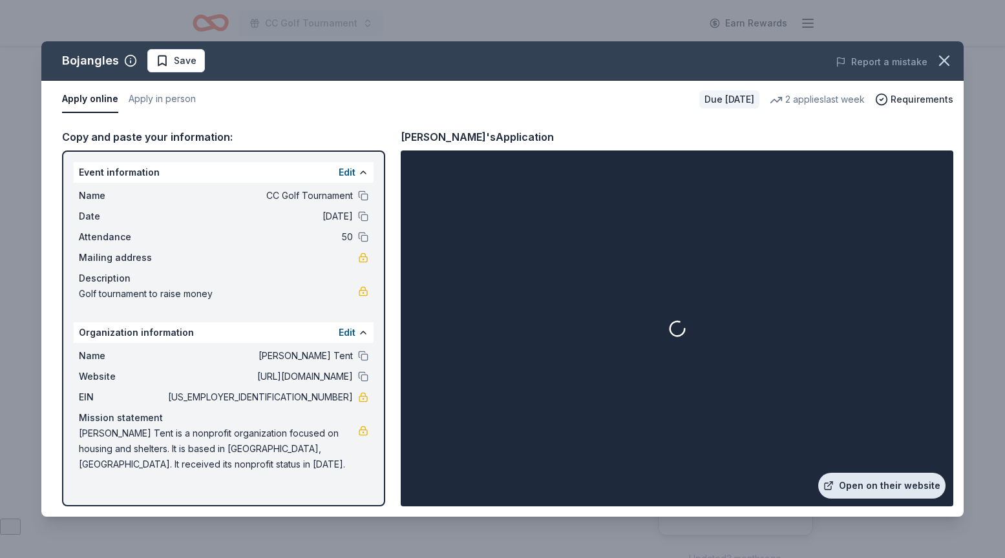
click at [884, 483] on link "Open on their website" at bounding box center [881, 486] width 127 height 26
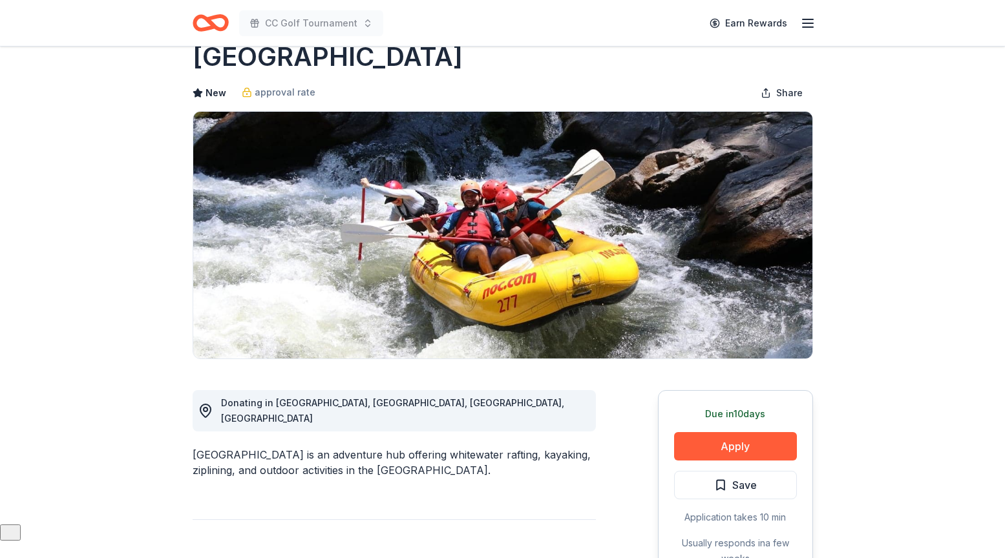
scroll to position [41, 0]
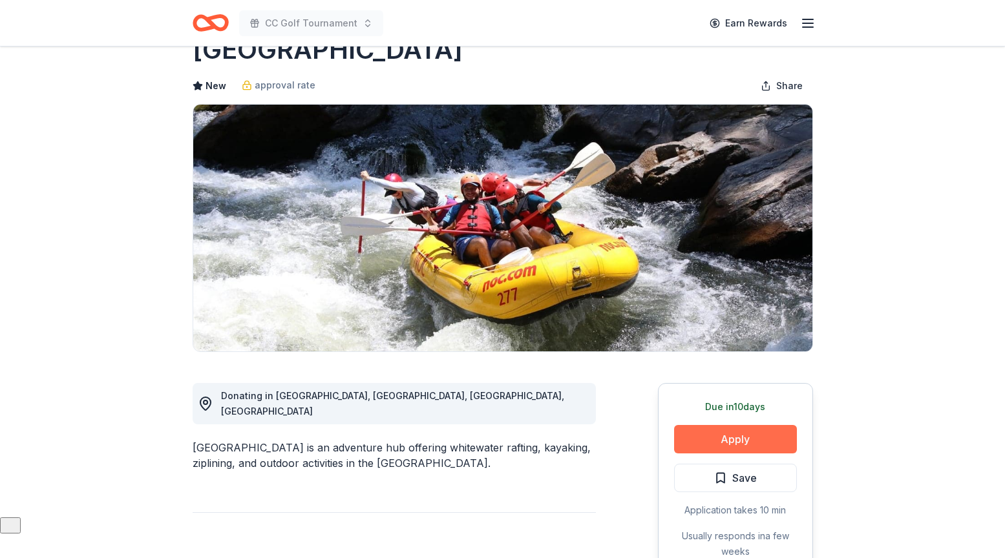
click at [757, 443] on button "Apply" at bounding box center [735, 439] width 123 height 28
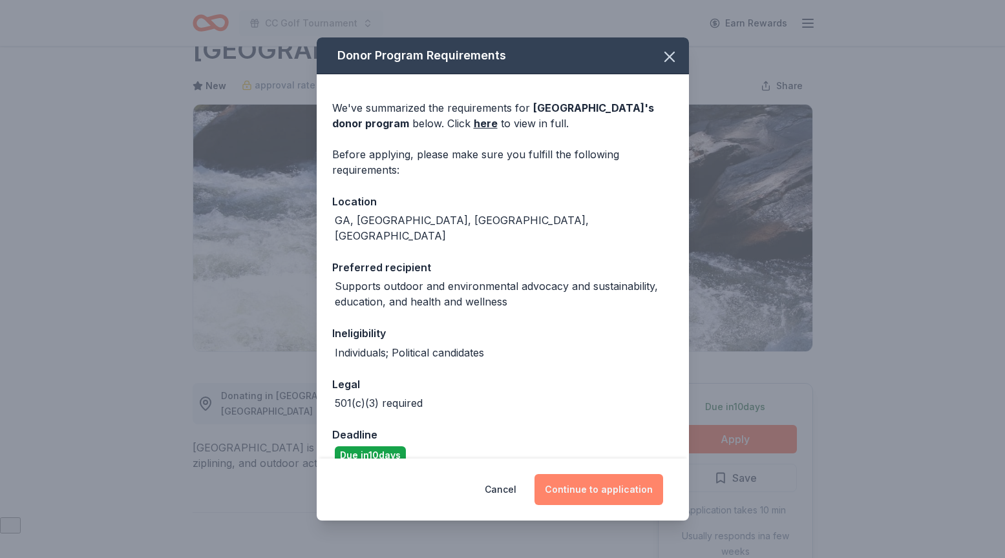
click at [602, 496] on button "Continue to application" at bounding box center [598, 489] width 129 height 31
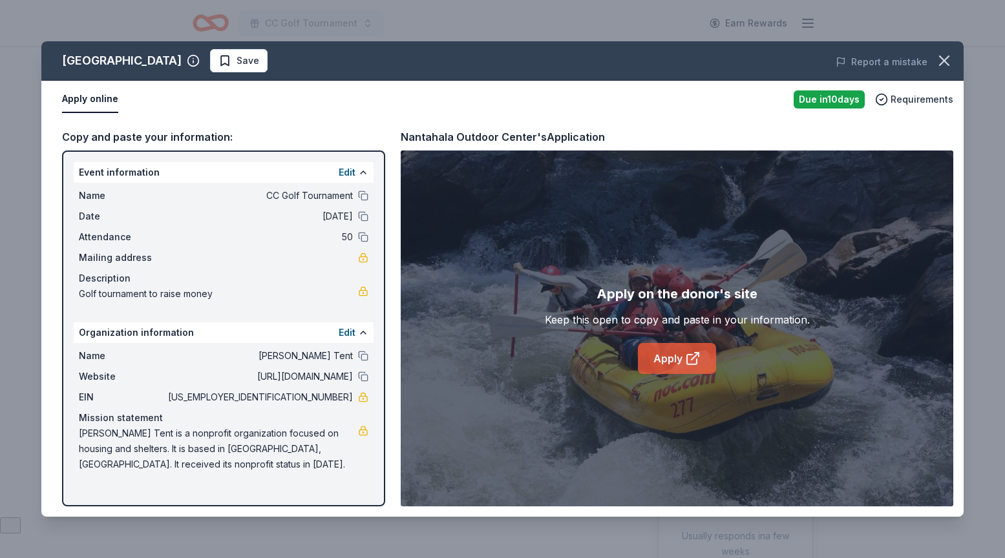
click at [698, 364] on icon at bounding box center [693, 359] width 16 height 16
click at [695, 351] on icon at bounding box center [693, 359] width 16 height 16
click at [946, 63] on icon "button" at bounding box center [944, 60] width 9 height 9
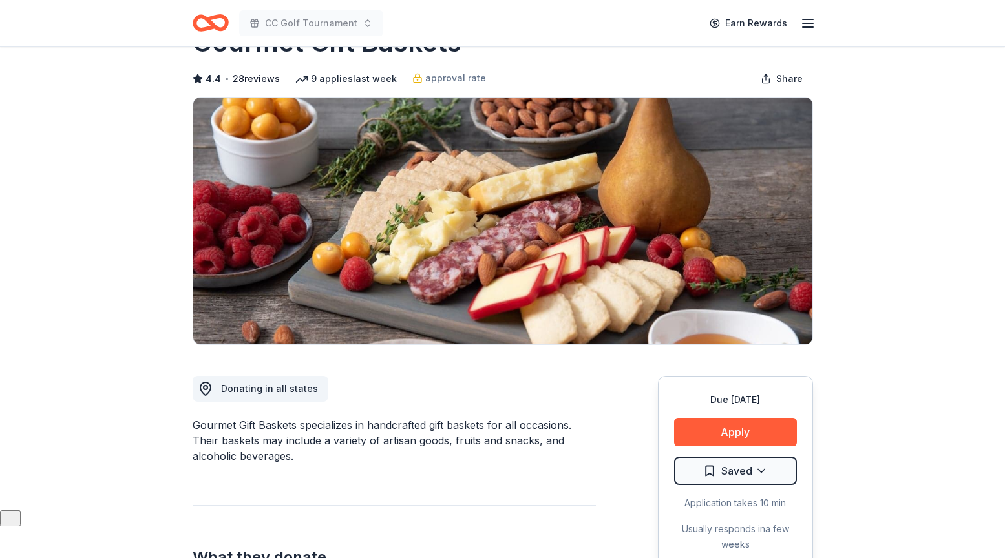
scroll to position [48, 0]
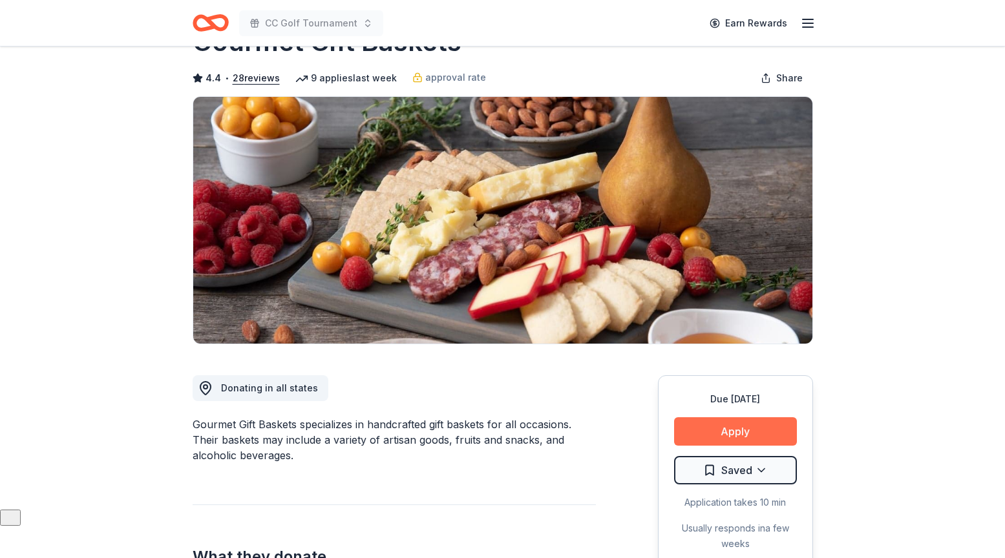
click at [753, 428] on button "Apply" at bounding box center [735, 431] width 123 height 28
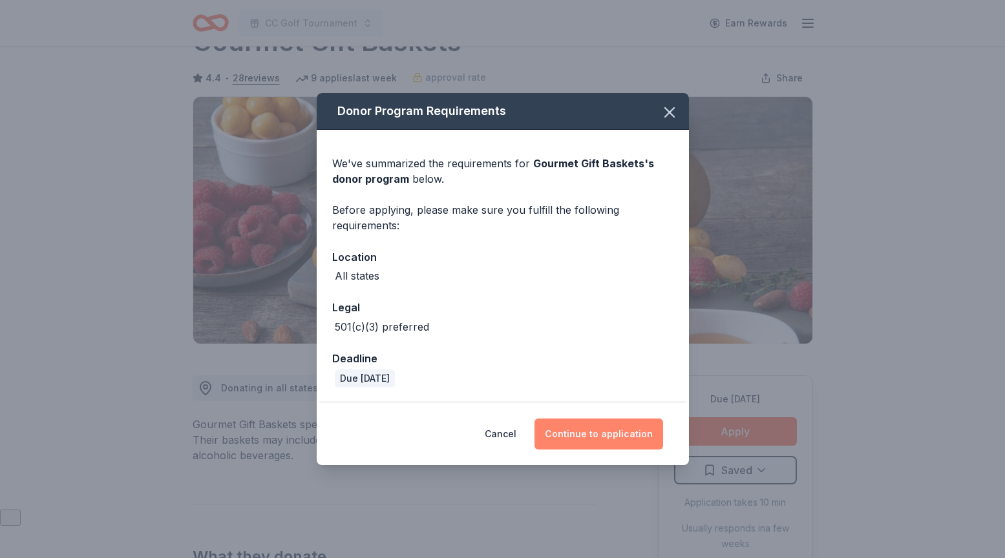
click at [580, 434] on button "Continue to application" at bounding box center [598, 434] width 129 height 31
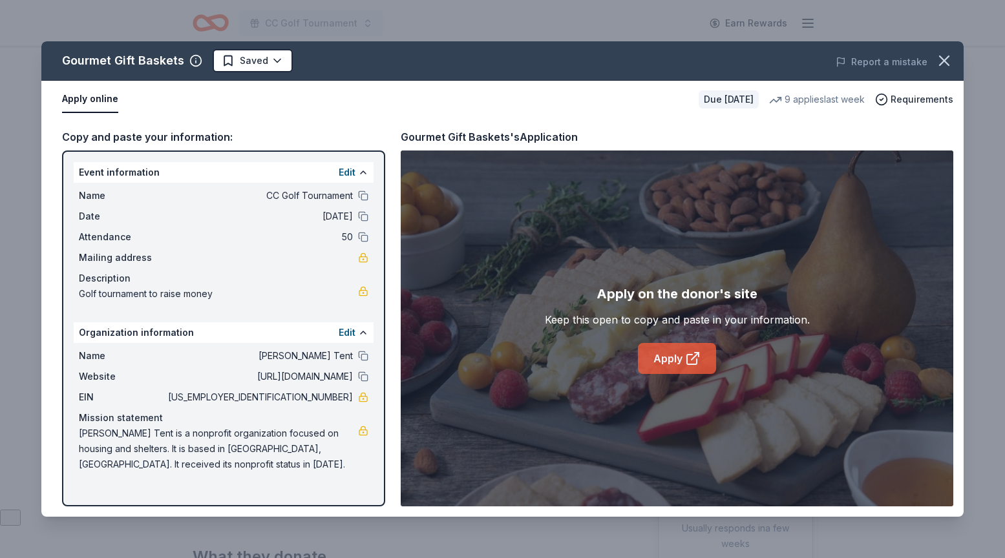
click at [691, 359] on icon at bounding box center [694, 356] width 7 height 7
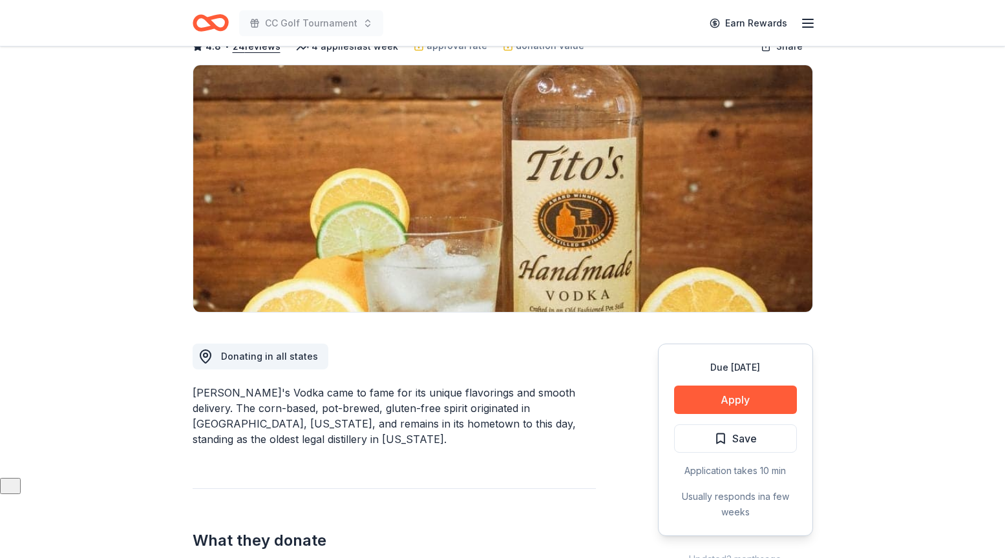
scroll to position [81, 0]
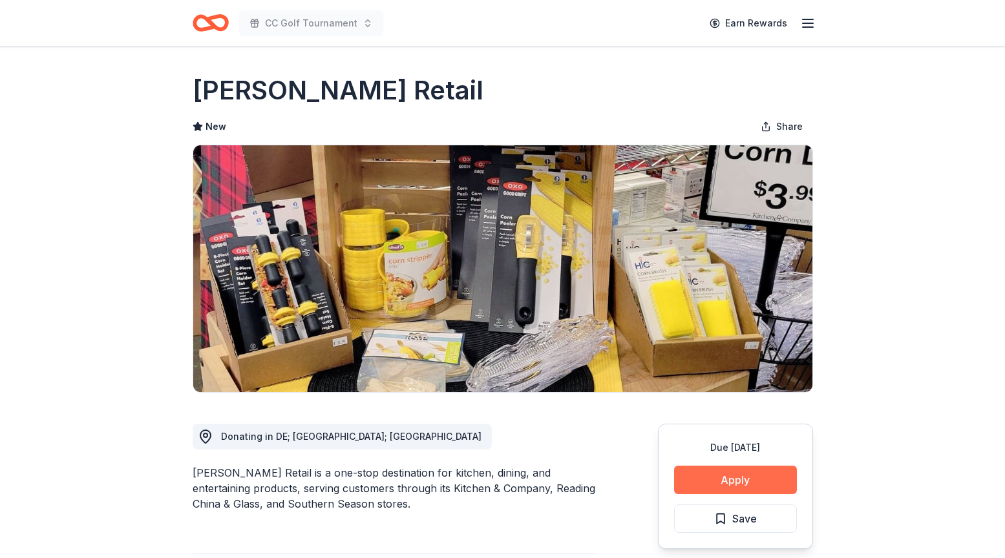
click at [751, 479] on button "Apply" at bounding box center [735, 480] width 123 height 28
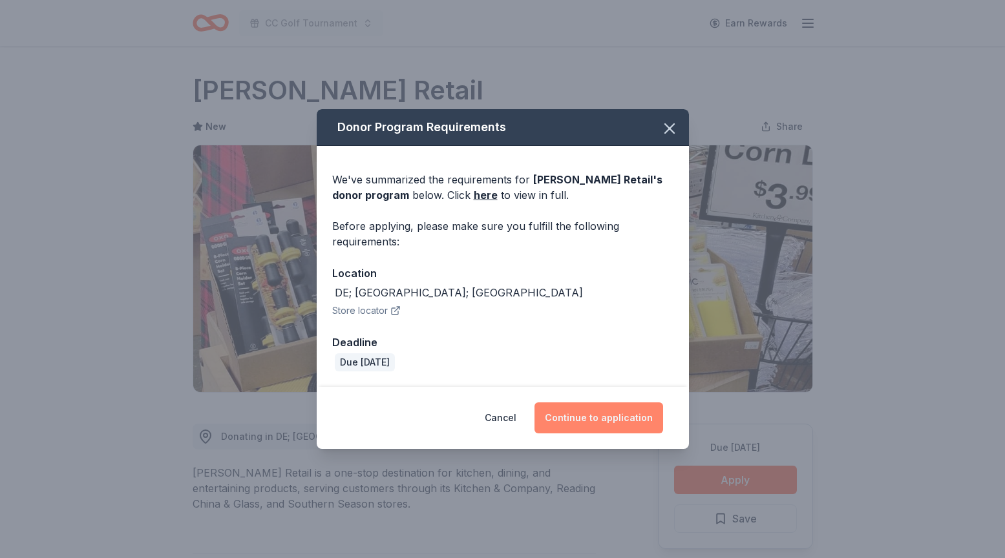
click at [604, 415] on button "Continue to application" at bounding box center [598, 418] width 129 height 31
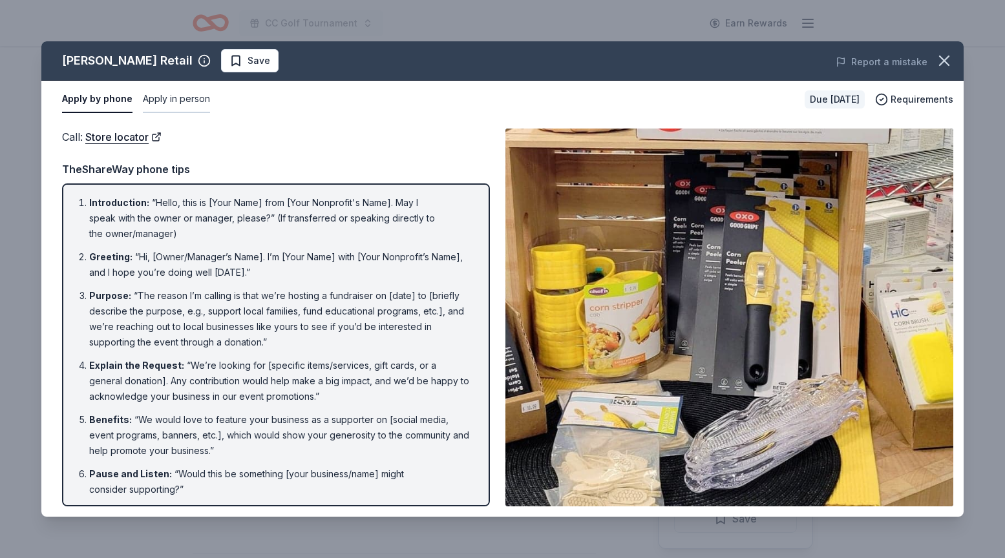
click at [188, 93] on button "Apply in person" at bounding box center [176, 99] width 67 height 27
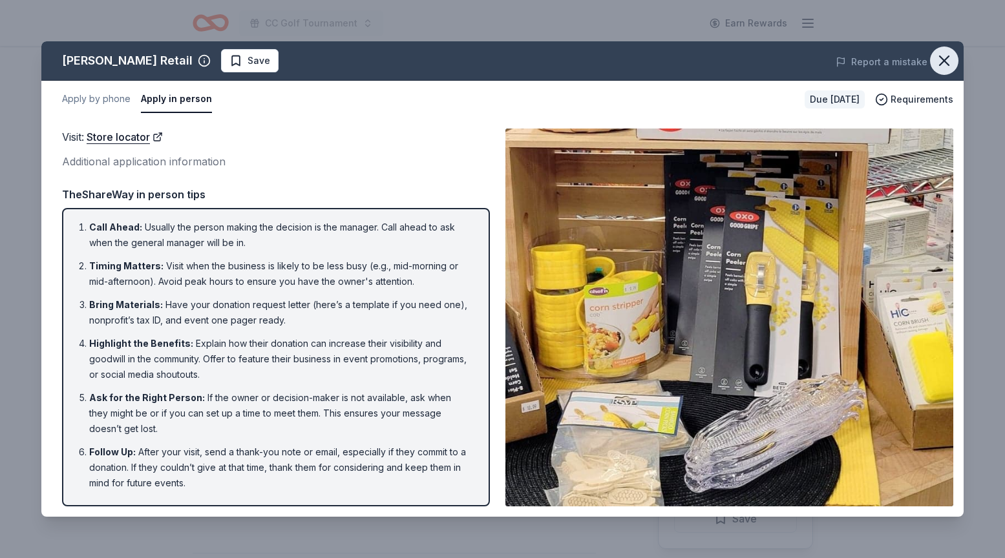
click at [945, 61] on icon "button" at bounding box center [944, 60] width 9 height 9
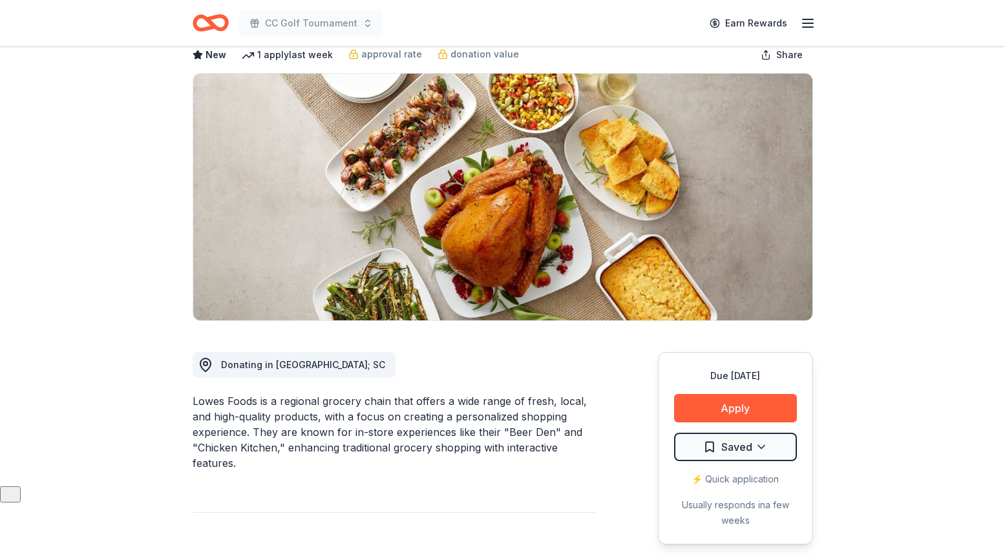
scroll to position [74, 0]
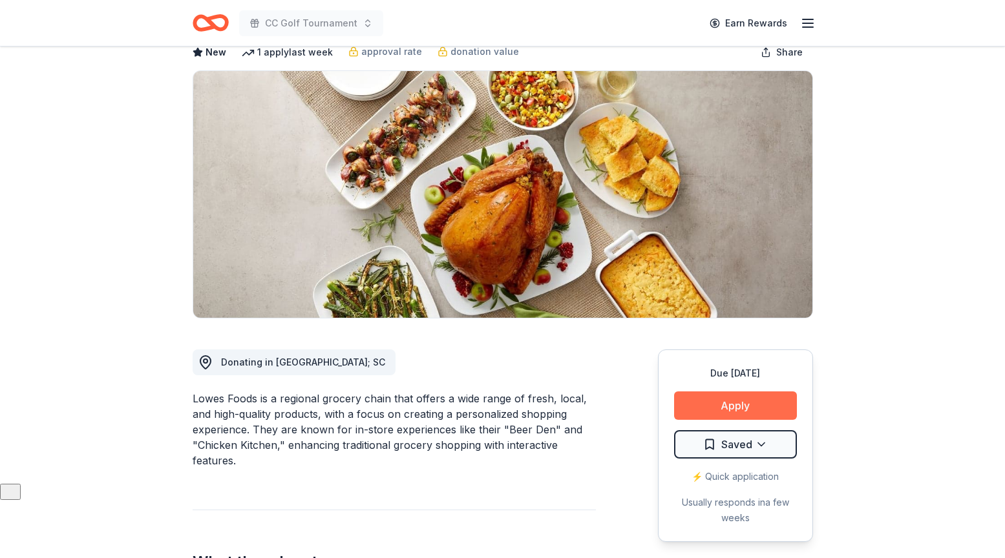
click at [769, 398] on button "Apply" at bounding box center [735, 406] width 123 height 28
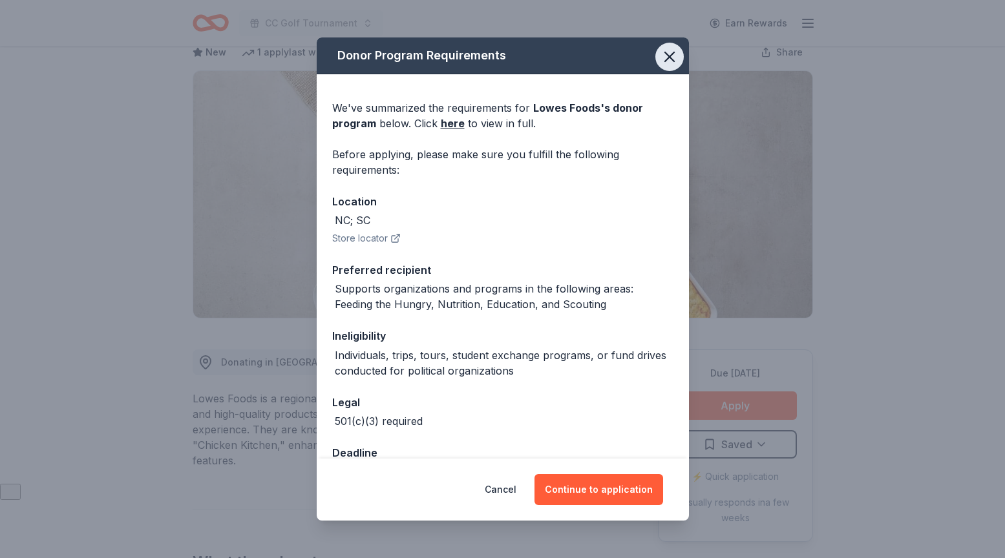
click at [673, 53] on icon "button" at bounding box center [669, 57] width 18 height 18
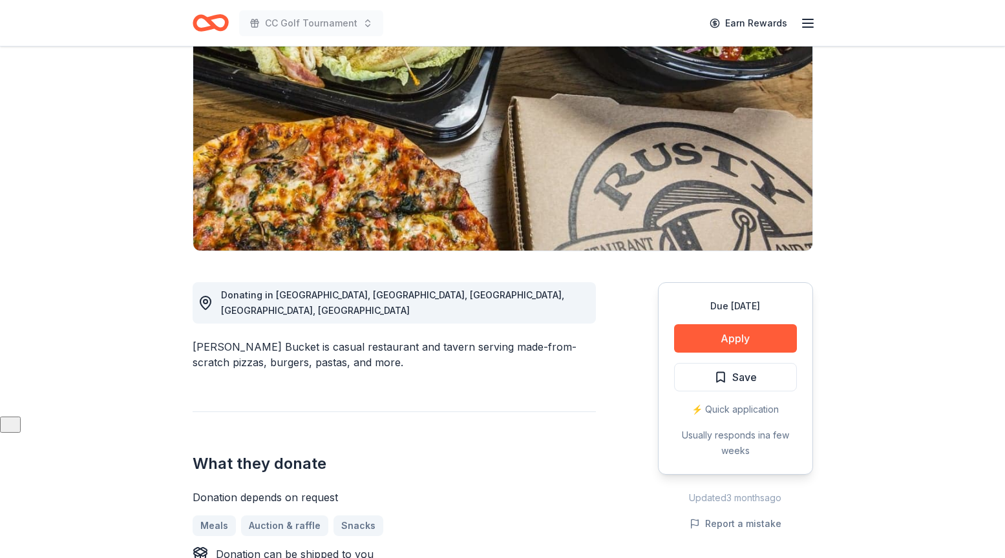
scroll to position [208, 0]
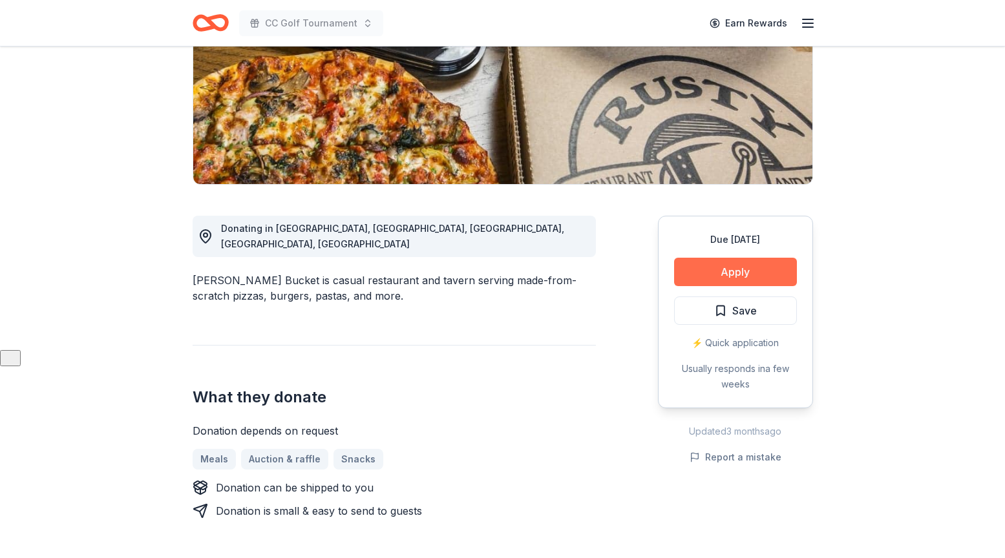
click at [709, 271] on button "Apply" at bounding box center [735, 272] width 123 height 28
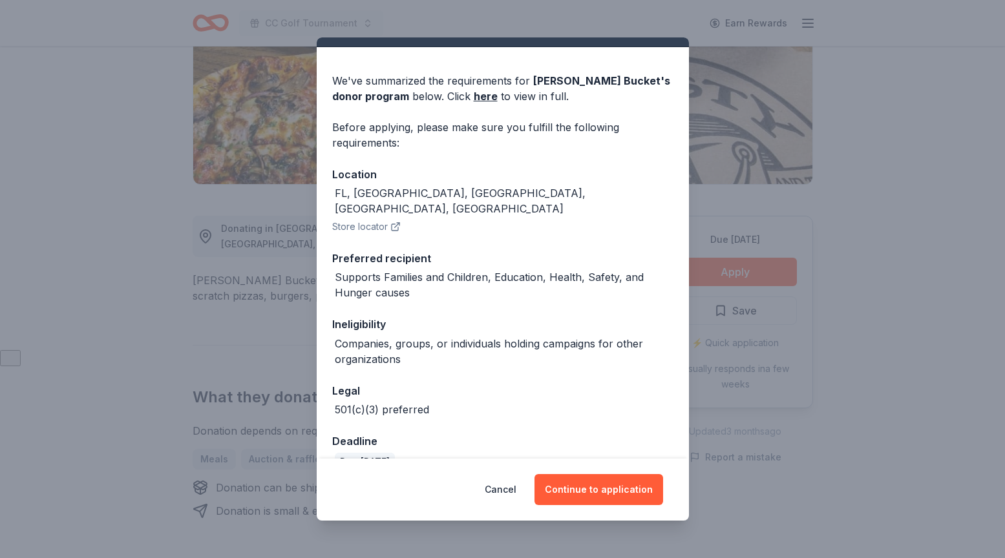
scroll to position [39, 0]
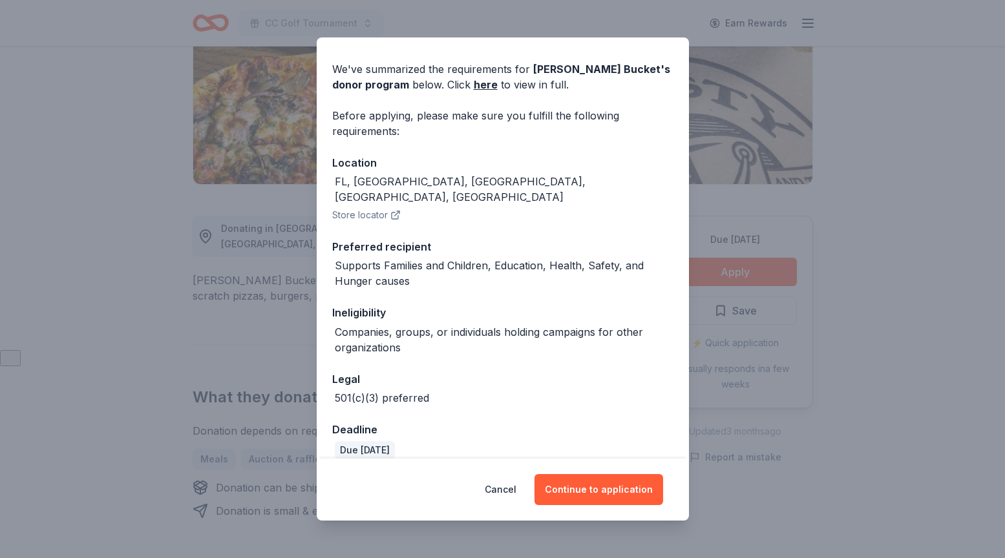
click at [574, 473] on div "Cancel Continue to application" at bounding box center [503, 490] width 372 height 62
click at [574, 485] on button "Continue to application" at bounding box center [598, 489] width 129 height 31
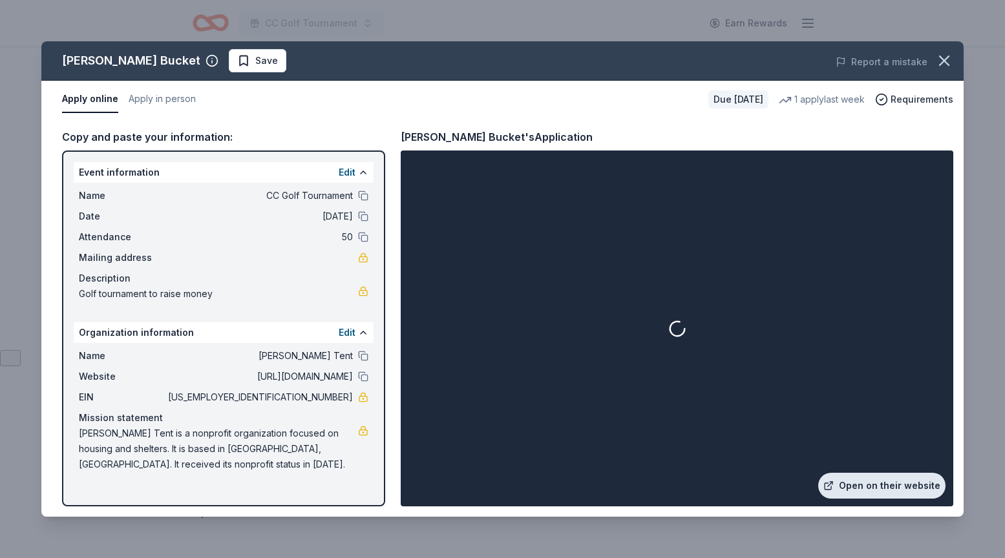
click at [872, 476] on link "Open on their website" at bounding box center [881, 486] width 127 height 26
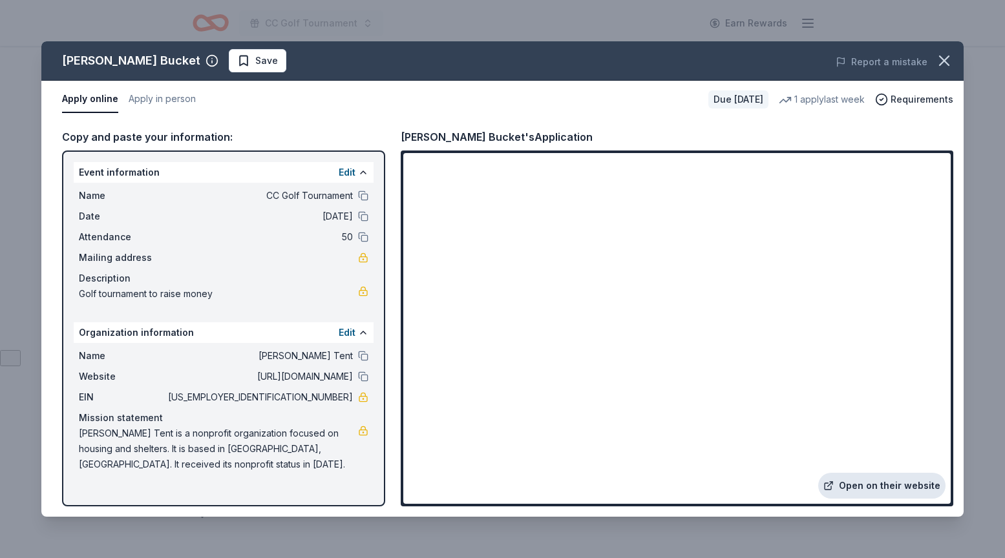
click at [887, 490] on link "Open on their website" at bounding box center [881, 486] width 127 height 26
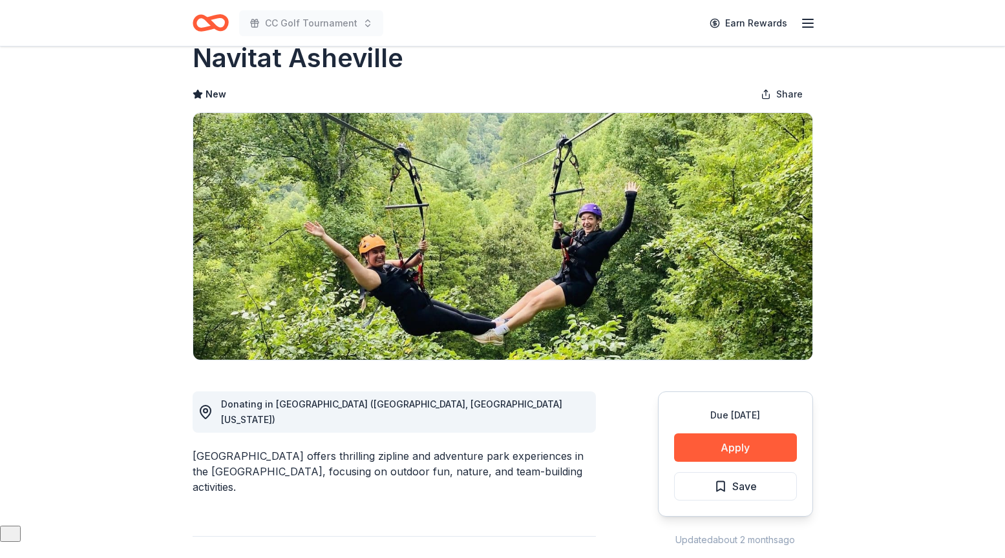
scroll to position [32, 0]
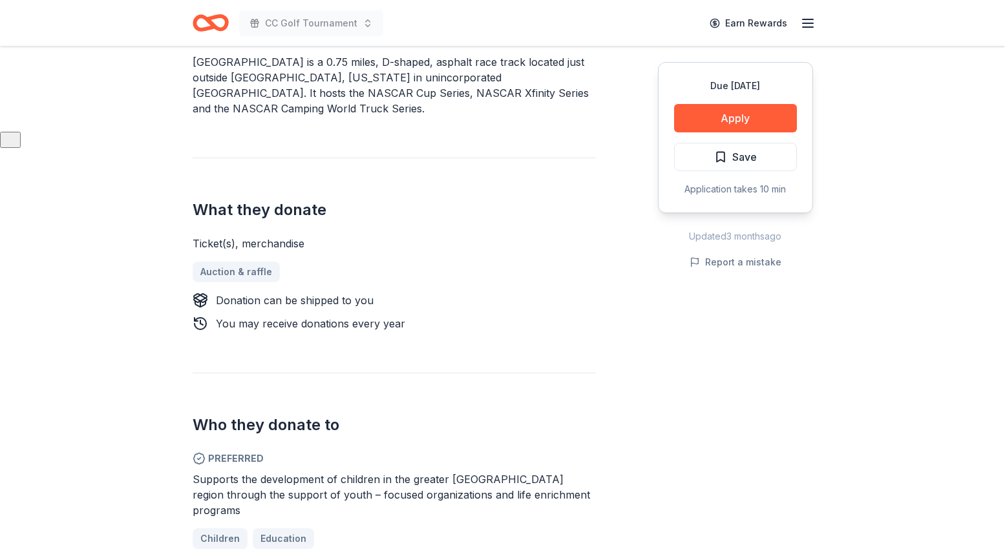
scroll to position [427, 0]
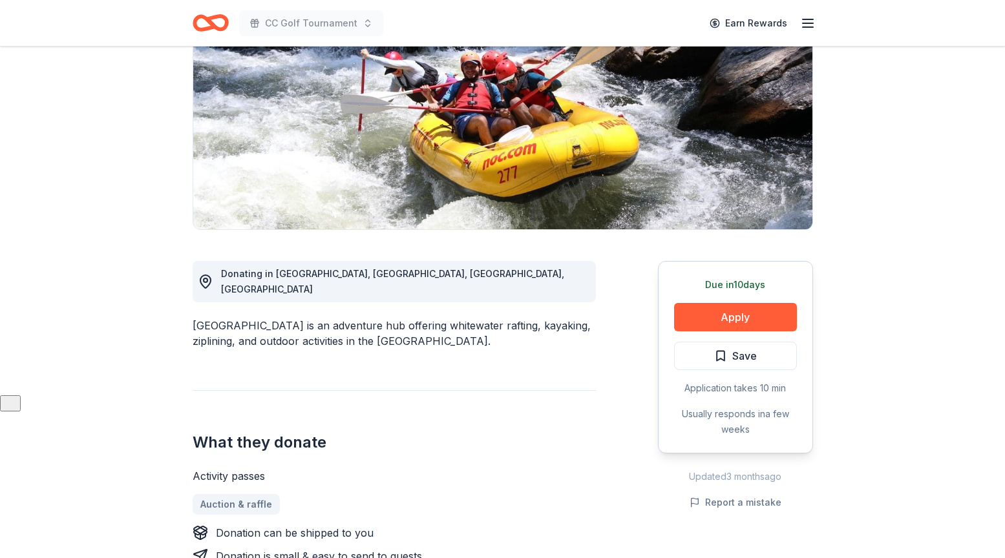
scroll to position [179, 0]
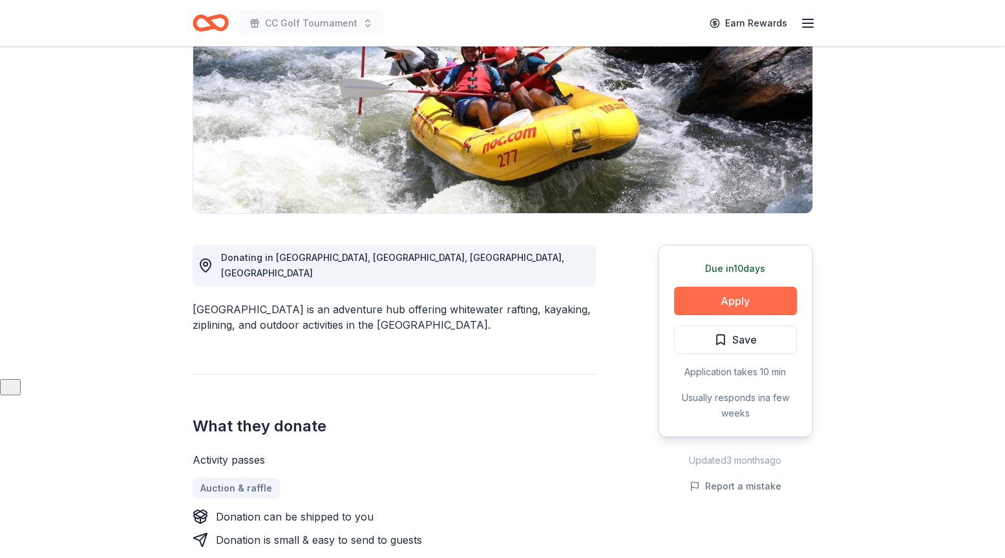
click at [714, 293] on button "Apply" at bounding box center [735, 301] width 123 height 28
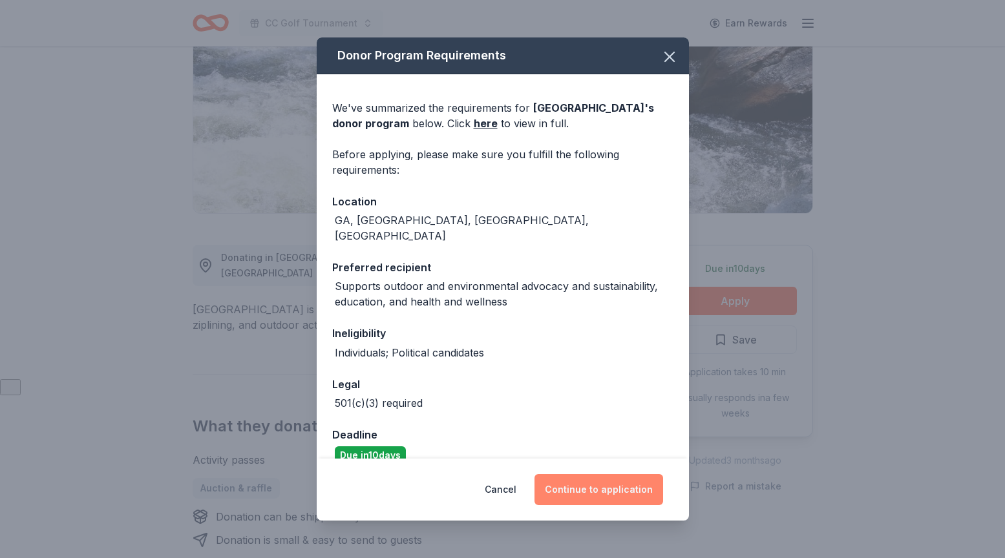
click at [607, 489] on button "Continue to application" at bounding box center [598, 489] width 129 height 31
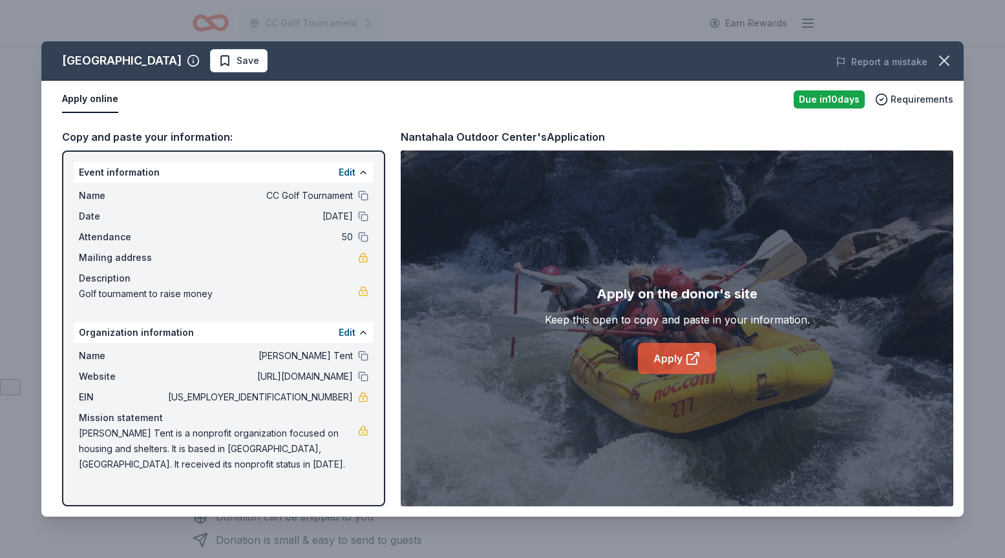
click at [695, 349] on link "Apply" at bounding box center [677, 358] width 78 height 31
click at [944, 60] on icon "button" at bounding box center [944, 60] width 9 height 9
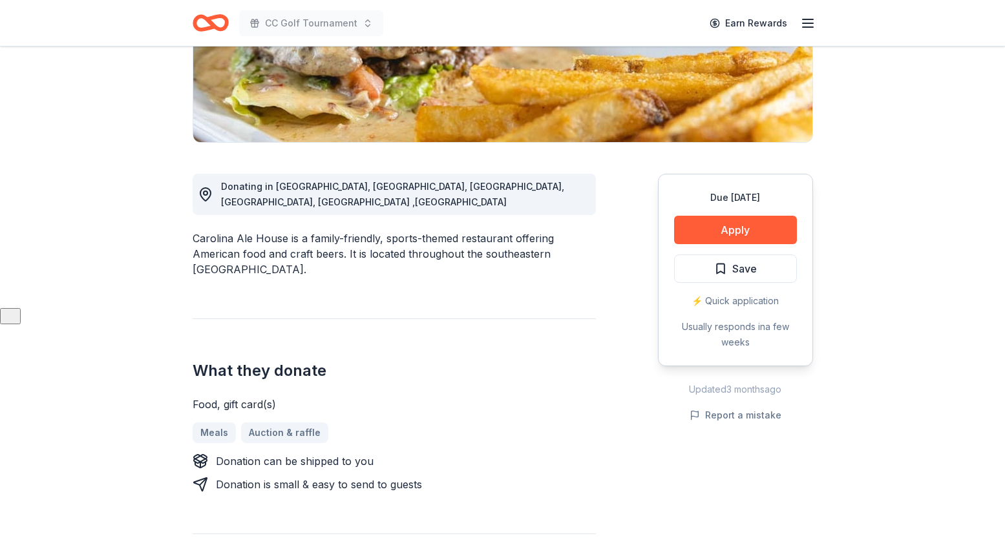
scroll to position [251, 0]
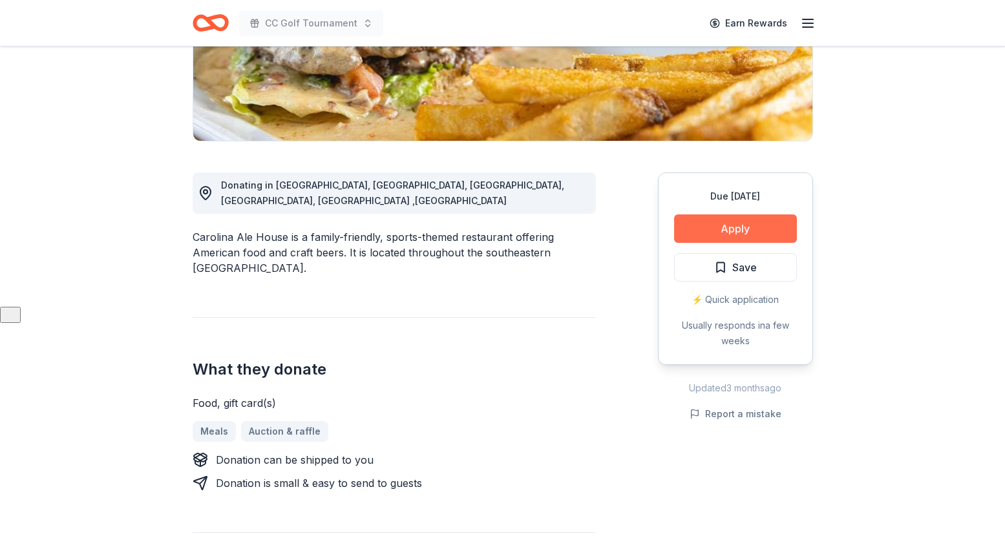
click at [725, 226] on button "Apply" at bounding box center [735, 229] width 123 height 28
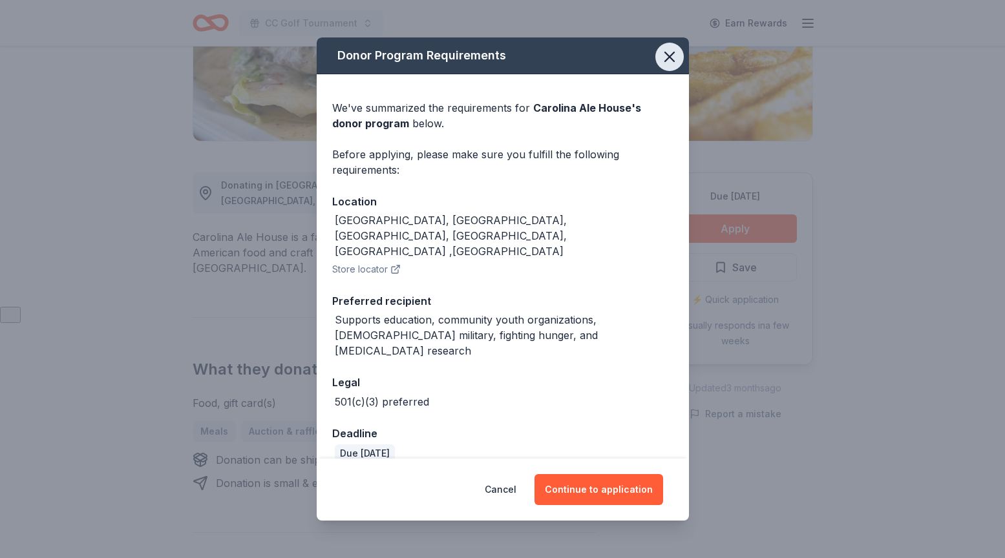
click at [670, 61] on icon "button" at bounding box center [669, 56] width 9 height 9
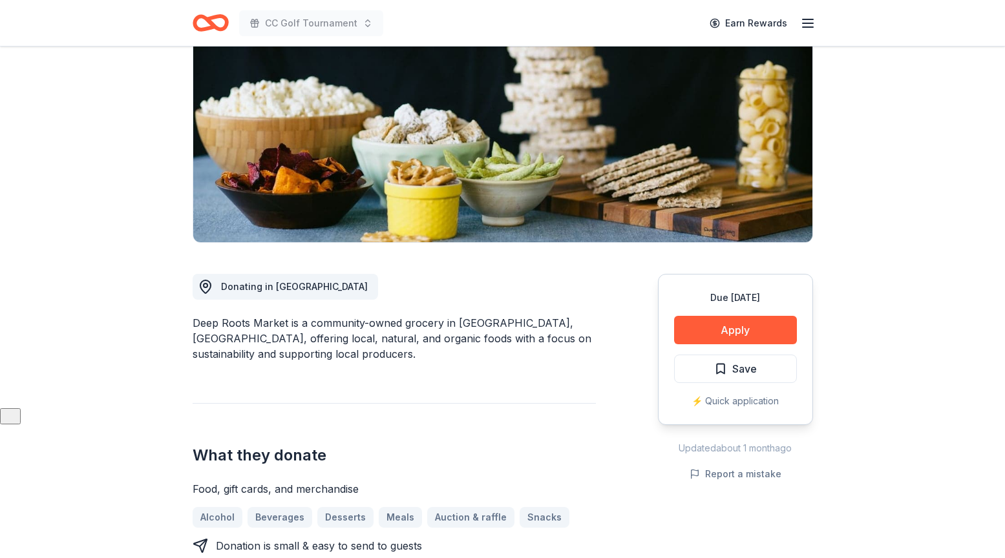
scroll to position [151, 0]
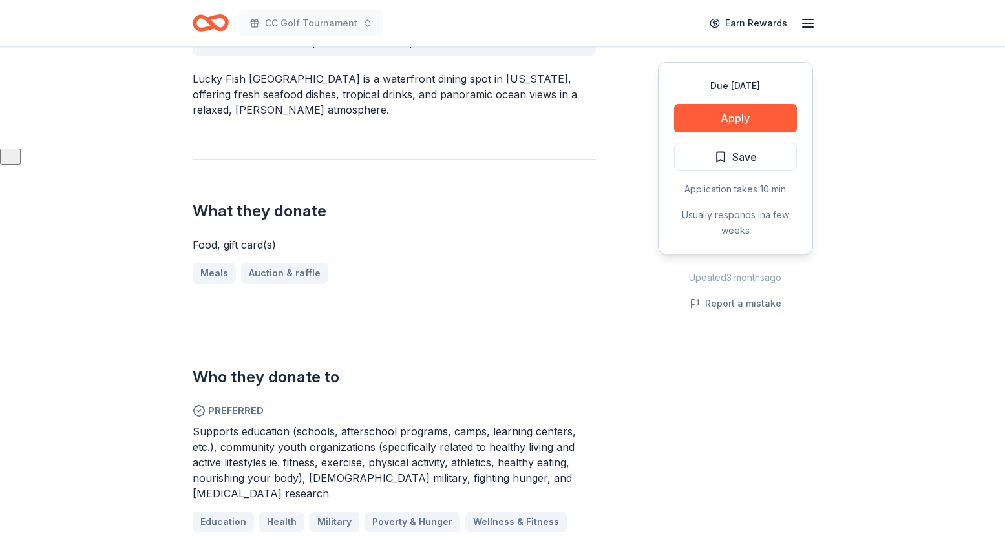
scroll to position [395, 0]
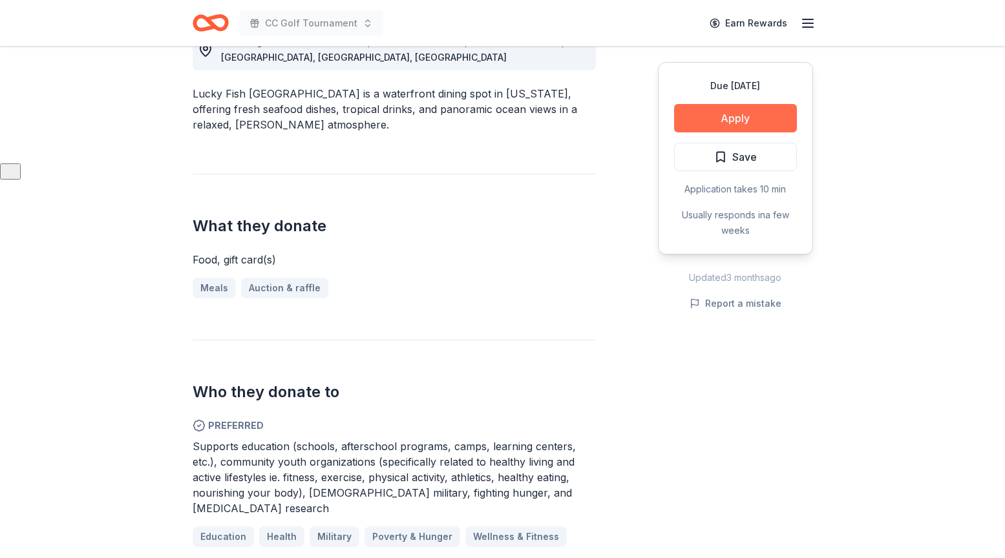
click at [756, 118] on button "Apply" at bounding box center [735, 118] width 123 height 28
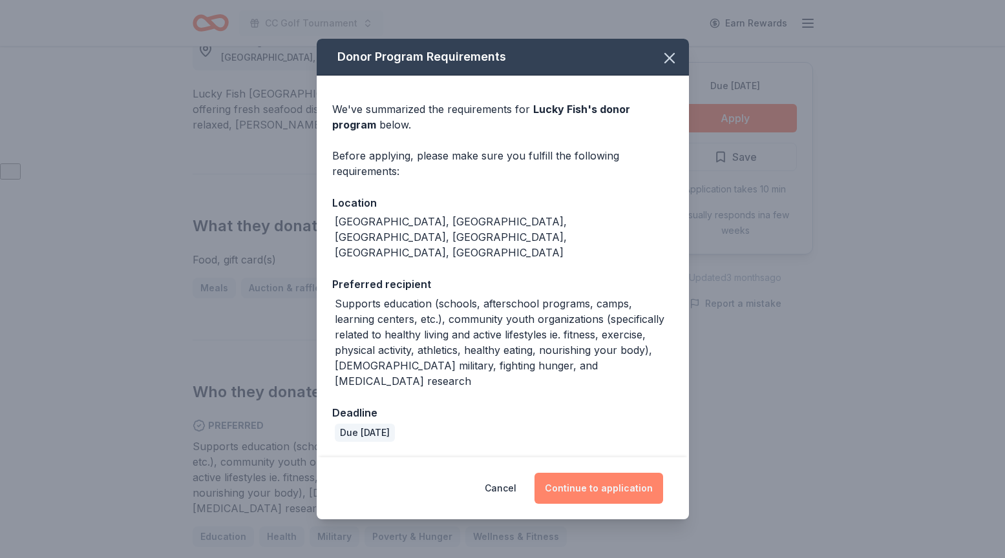
click at [584, 473] on button "Continue to application" at bounding box center [598, 488] width 129 height 31
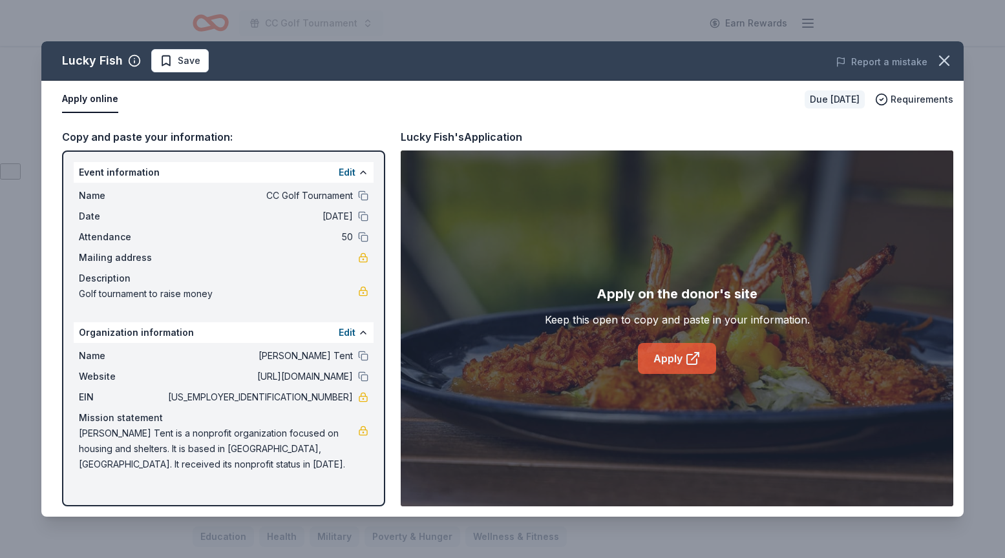
click at [675, 368] on link "Apply" at bounding box center [677, 358] width 78 height 31
click at [945, 65] on icon "button" at bounding box center [944, 61] width 18 height 18
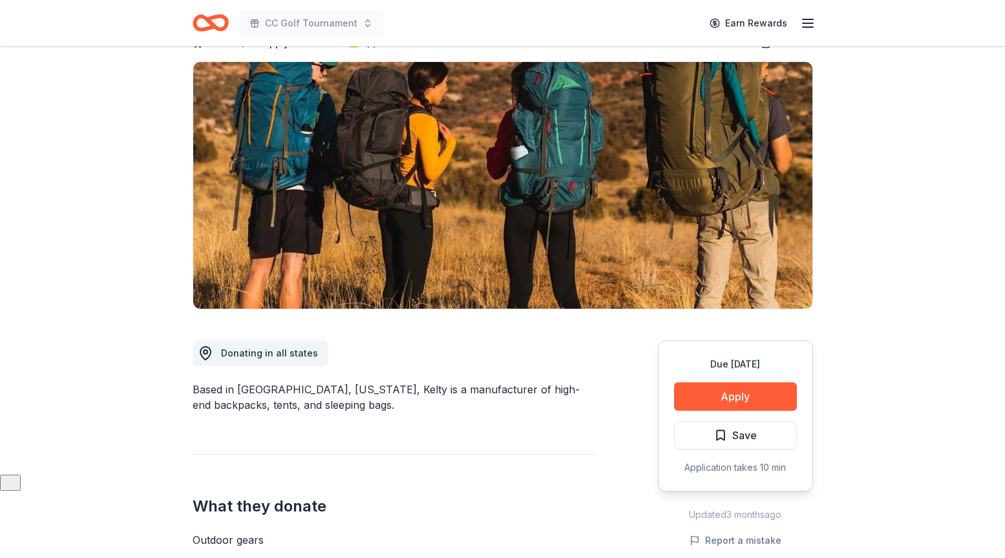
scroll to position [58, 0]
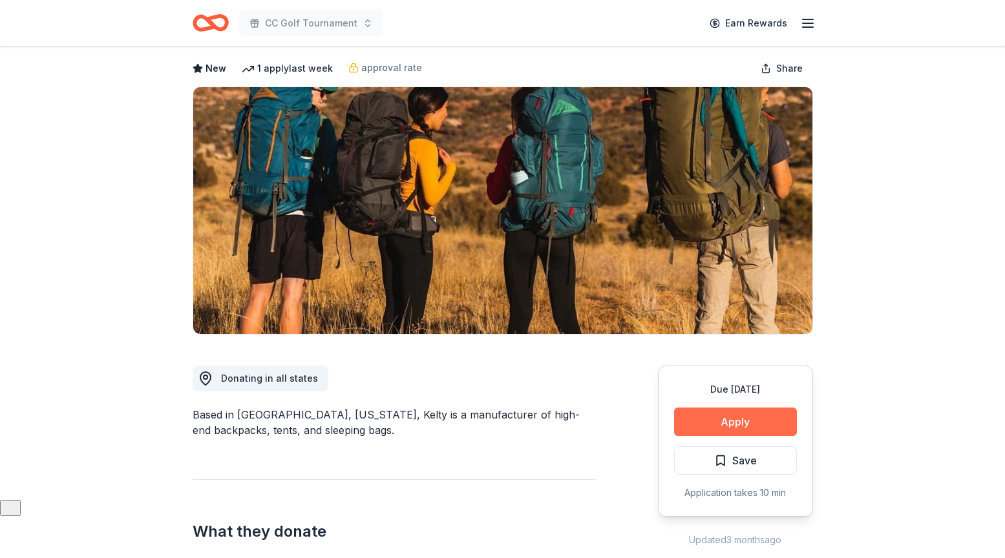
click at [745, 421] on button "Apply" at bounding box center [735, 422] width 123 height 28
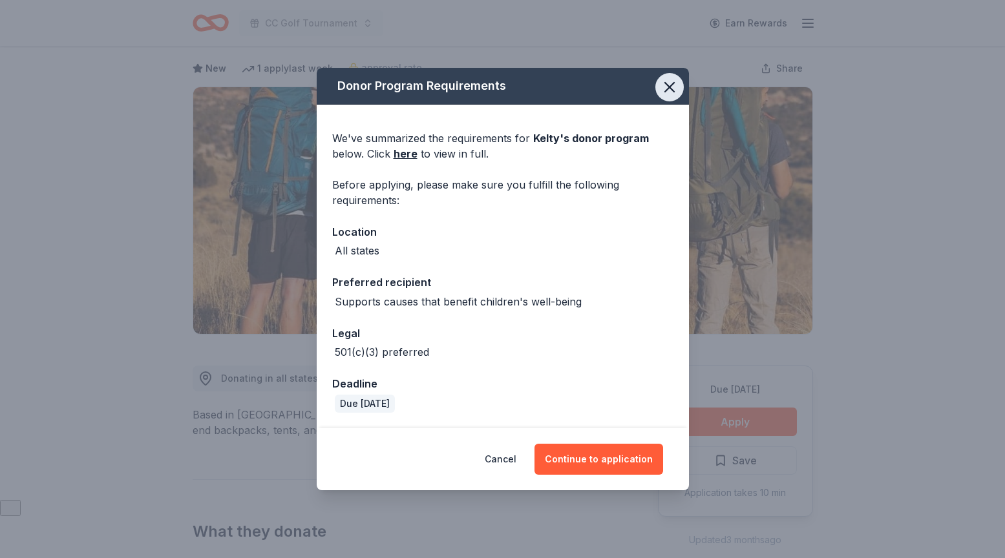
click at [669, 85] on icon "button" at bounding box center [669, 87] width 9 height 9
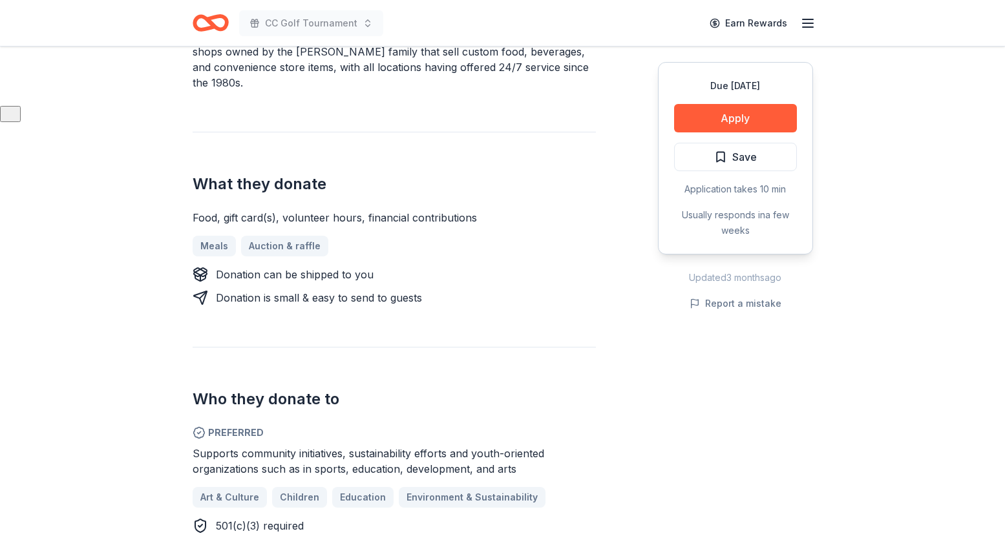
scroll to position [448, 0]
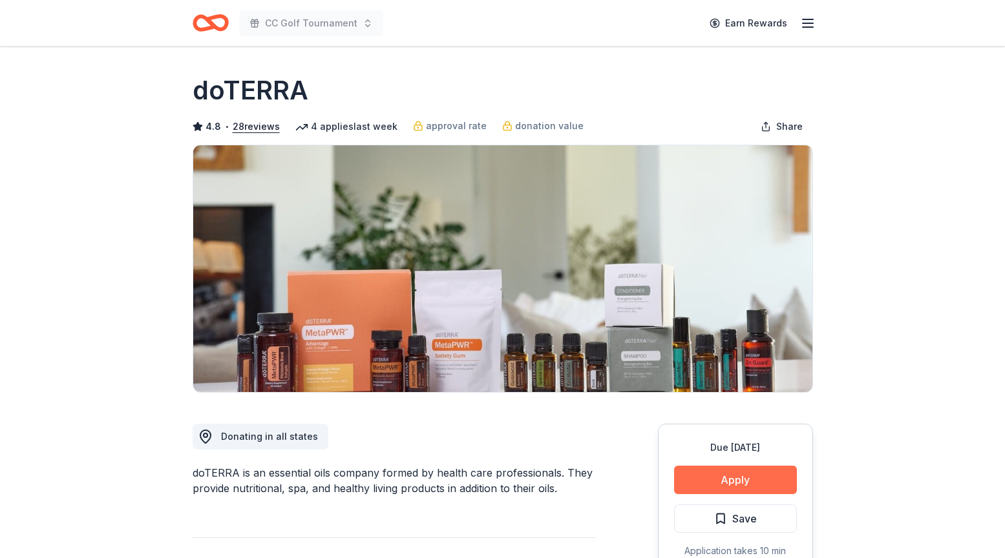
click at [716, 479] on button "Apply" at bounding box center [735, 480] width 123 height 28
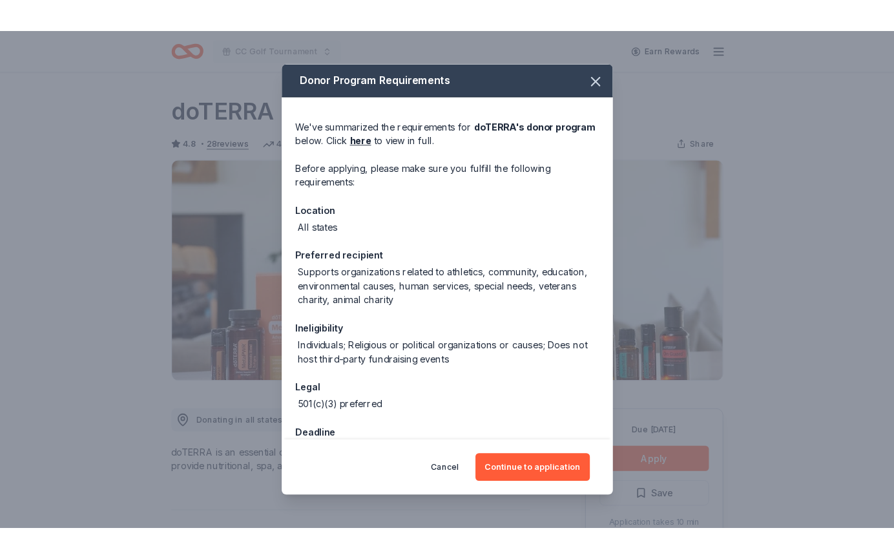
scroll to position [36, 0]
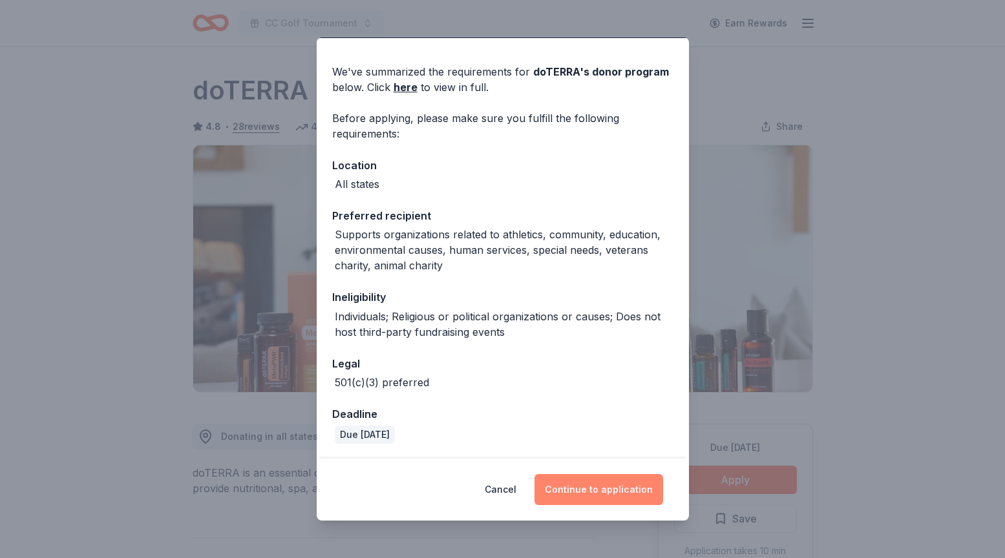
click at [605, 490] on button "Continue to application" at bounding box center [598, 489] width 129 height 31
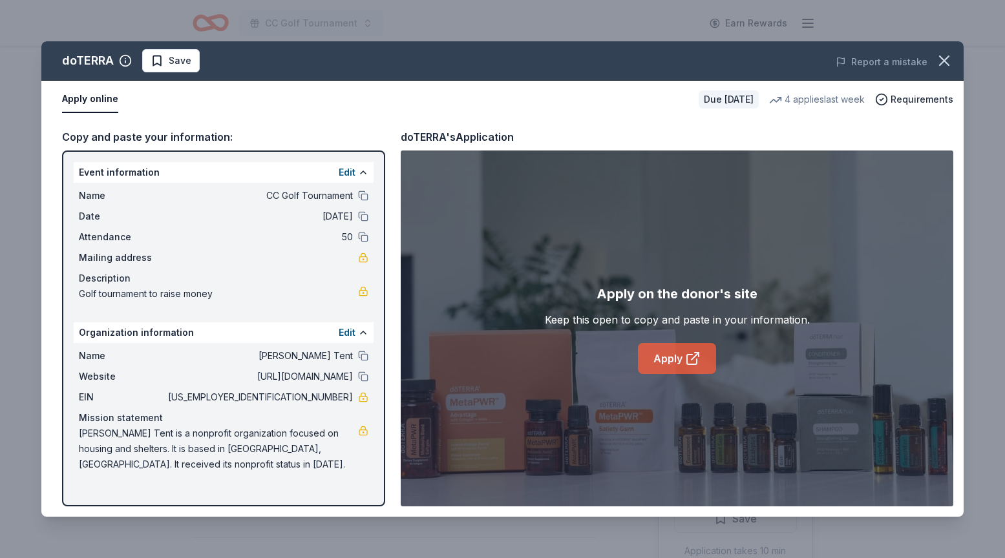
click at [688, 359] on icon at bounding box center [693, 359] width 16 height 16
